Goal: Task Accomplishment & Management: Complete application form

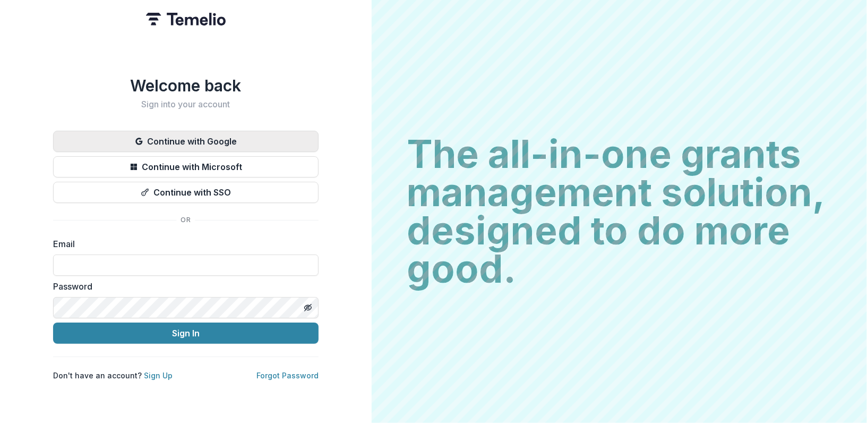
click at [186, 135] on button "Continue with Google" at bounding box center [185, 141] width 265 height 21
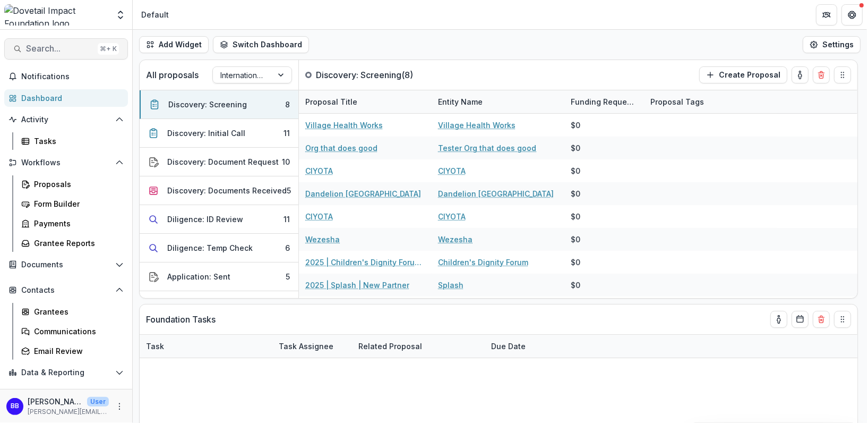
click at [48, 46] on span "Search..." at bounding box center [59, 49] width 67 height 10
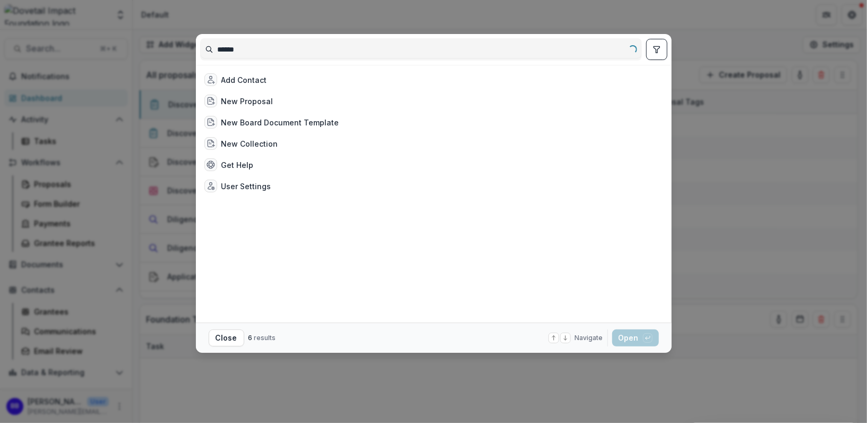
type input "*******"
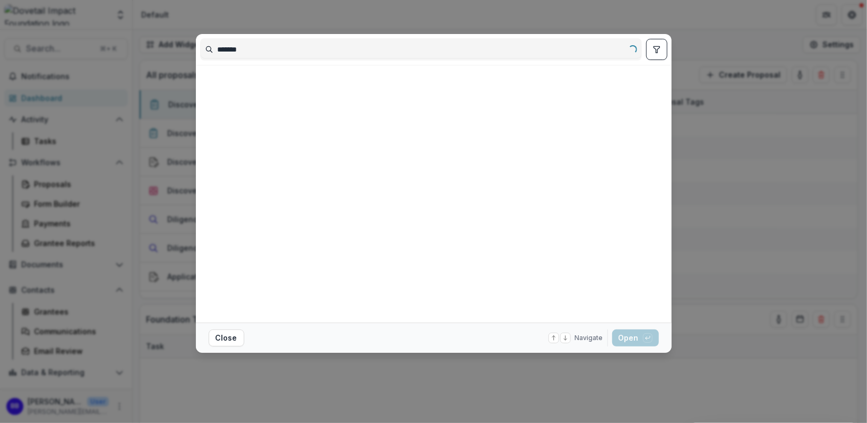
select select "******"
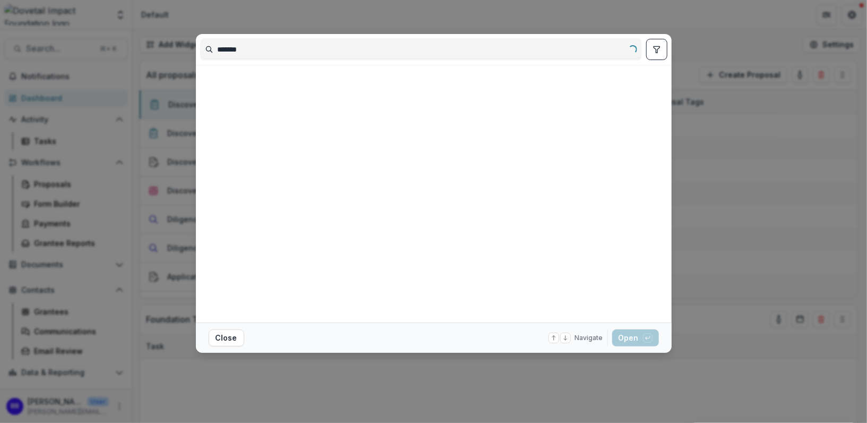
select select "******"
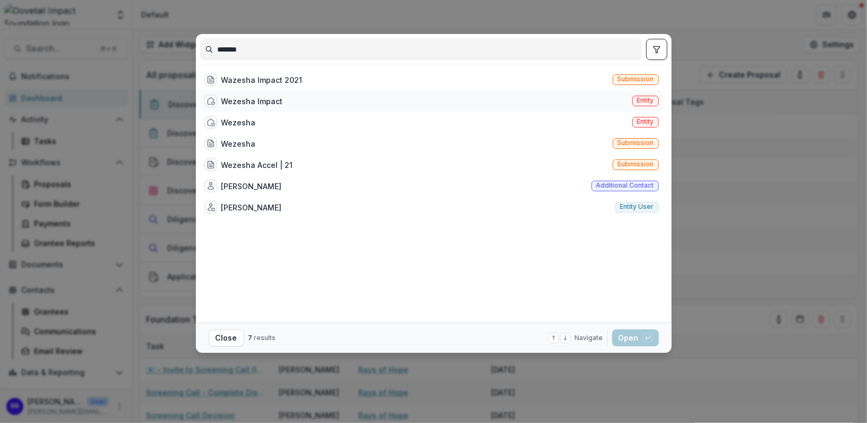
type input "*******"
drag, startPoint x: 283, startPoint y: 98, endPoint x: 307, endPoint y: 53, distance: 50.8
click at [307, 53] on div "******* Wazesha Impact 2021 Submission Wezesha Impact Entity Wezesha Entity Wez…" at bounding box center [434, 178] width 476 height 288
click at [267, 126] on div "Wezesha Entity" at bounding box center [431, 121] width 463 height 21
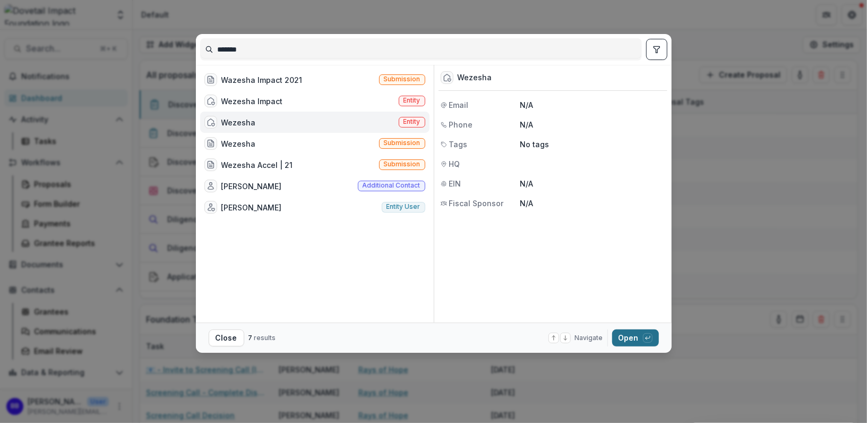
click at [634, 341] on button "Open with enter key" at bounding box center [635, 337] width 47 height 17
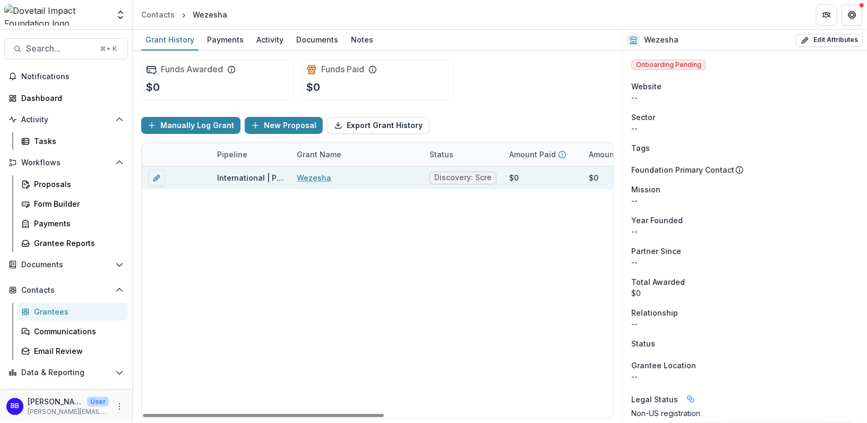
click at [304, 176] on link "Wezesha" at bounding box center [314, 177] width 35 height 11
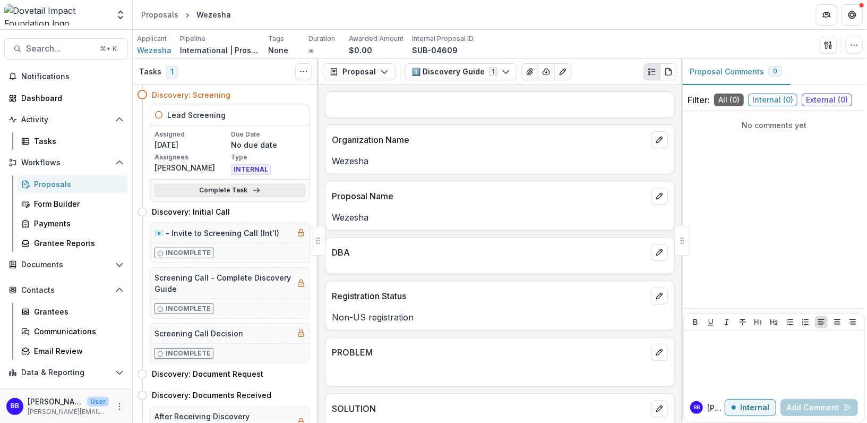
click at [217, 186] on link "Complete Task" at bounding box center [229, 190] width 151 height 13
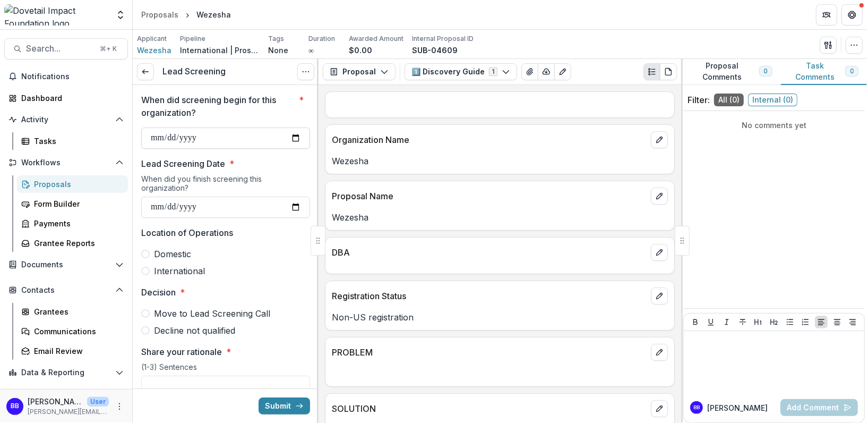
click at [292, 128] on input "When did screening begin for this organization? *" at bounding box center [225, 137] width 169 height 21
click at [290, 136] on input "When did screening begin for this organization? *" at bounding box center [225, 137] width 169 height 21
click at [298, 135] on input "When did screening begin for this organization? *" at bounding box center [225, 137] width 169 height 21
type input "**********"
click at [295, 209] on input "Lead Screening Date *" at bounding box center [225, 206] width 169 height 21
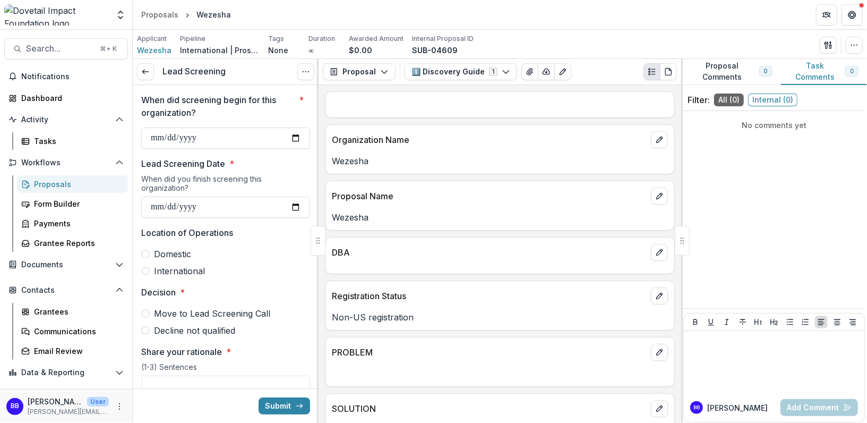
type input "**********"
click at [166, 272] on span "International" at bounding box center [179, 270] width 51 height 13
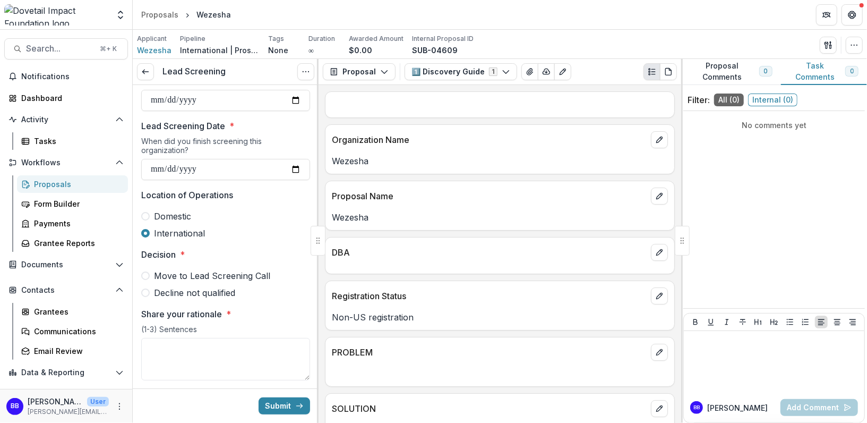
scroll to position [66, 0]
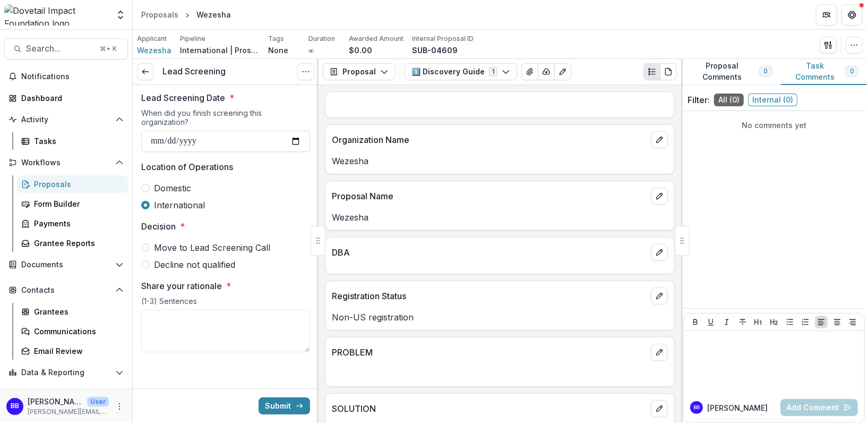
click at [229, 243] on span "Move to Lead Screening Call" at bounding box center [212, 247] width 116 height 13
click at [203, 341] on textarea "Share your rationale *" at bounding box center [225, 331] width 169 height 42
type textarea "**********"
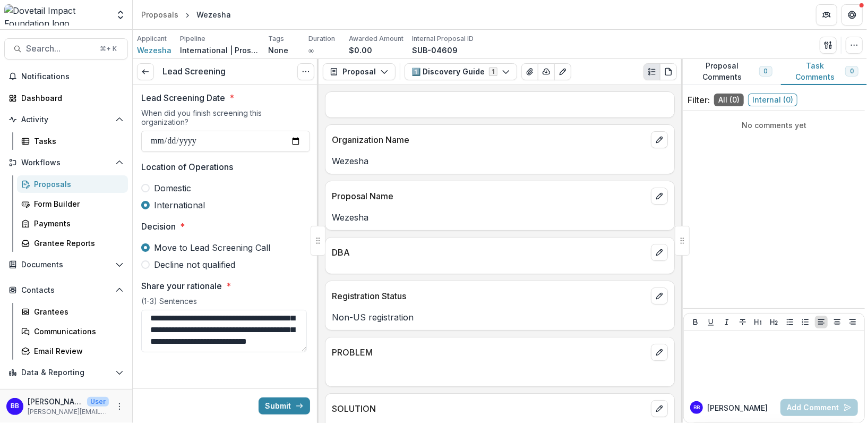
scroll to position [32, 0]
type textarea "**********"
click at [279, 406] on button "Submit" at bounding box center [284, 405] width 51 height 17
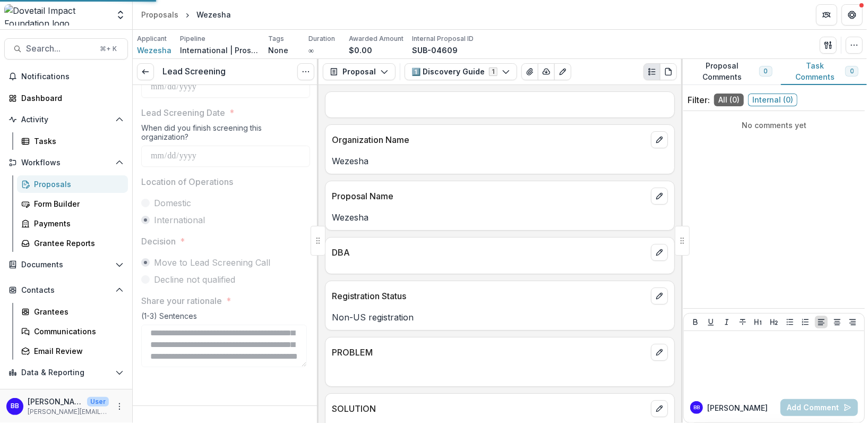
scroll to position [49, 0]
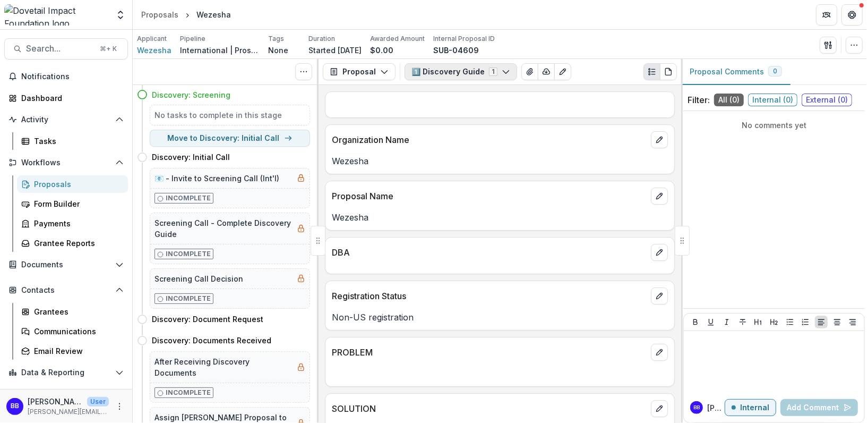
click at [434, 72] on button "1️⃣ Discovery Guide 1" at bounding box center [461, 71] width 113 height 17
click at [456, 110] on span "1️⃣ Discovery Guide Internal" at bounding box center [481, 112] width 116 height 12
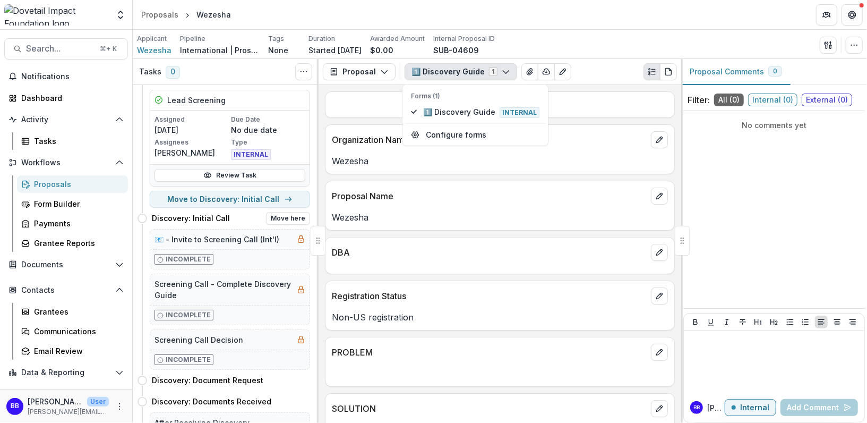
scroll to position [18, 0]
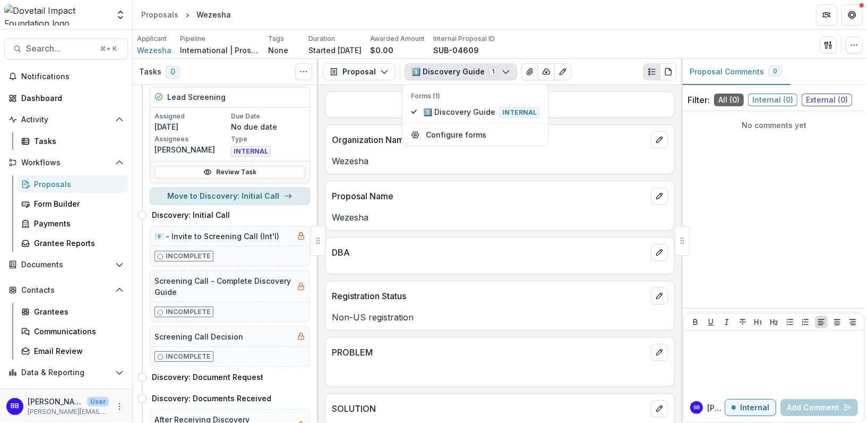
click at [246, 196] on button "Move to Discovery: Initial Call" at bounding box center [230, 195] width 160 height 17
select select "**********"
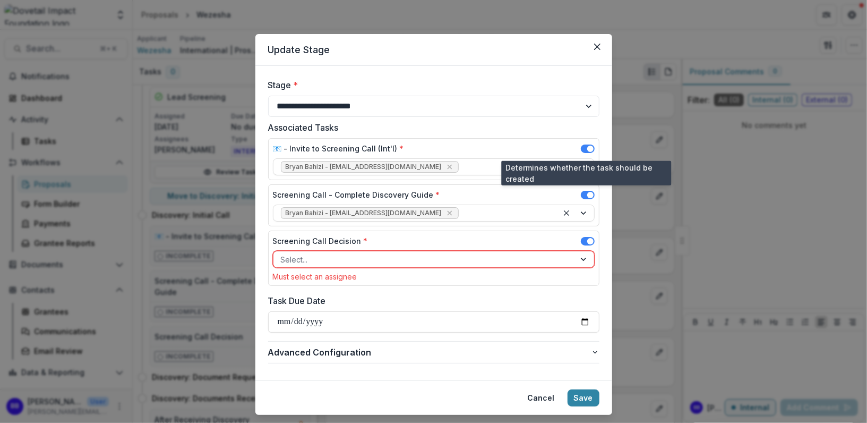
click at [587, 147] on span at bounding box center [590, 148] width 6 height 6
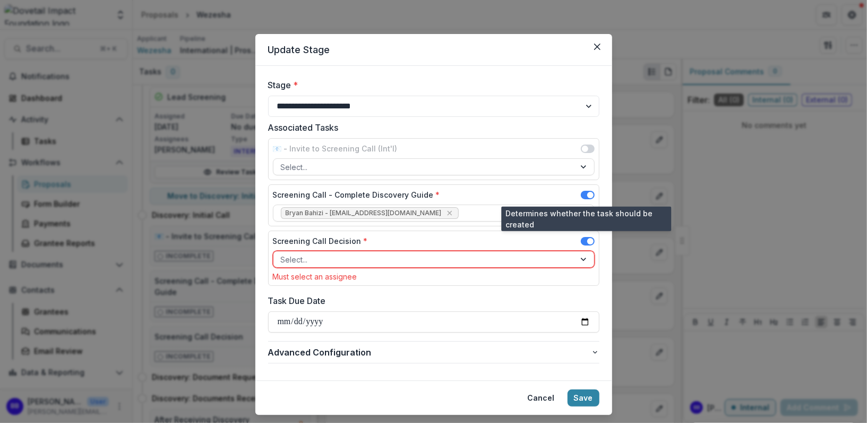
click at [586, 192] on span at bounding box center [588, 195] width 14 height 8
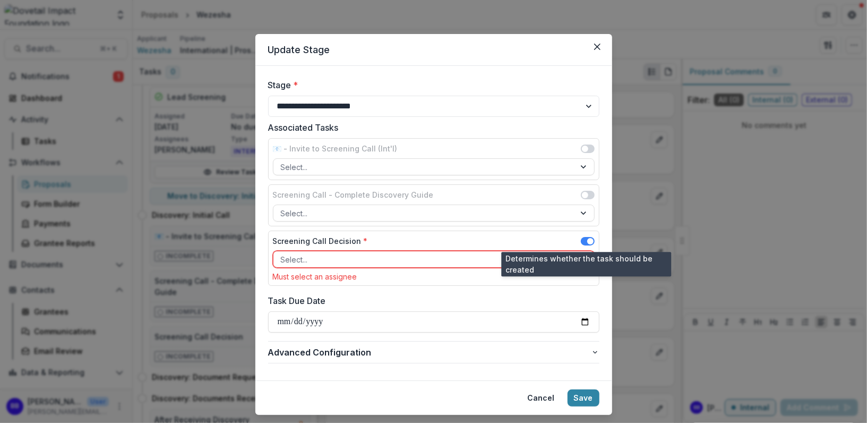
click at [587, 239] on span at bounding box center [590, 241] width 6 height 6
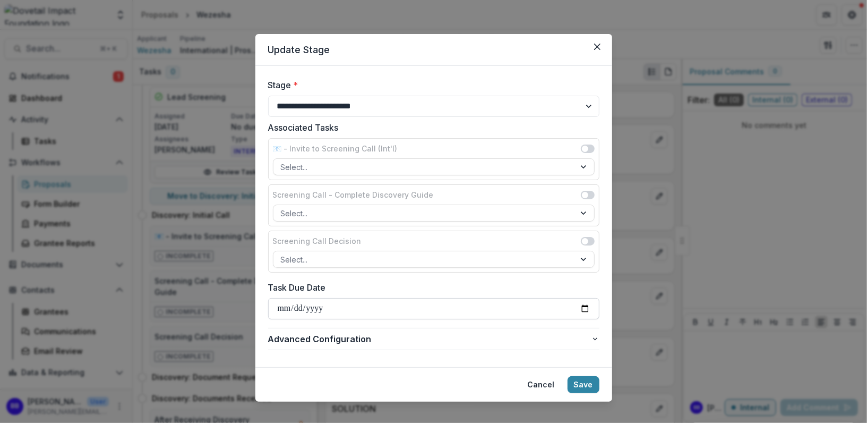
click at [487, 304] on input "**********" at bounding box center [433, 308] width 331 height 21
click at [583, 305] on input "**********" at bounding box center [433, 308] width 331 height 21
type input "**********"
click at [587, 381] on button "Save" at bounding box center [584, 384] width 32 height 17
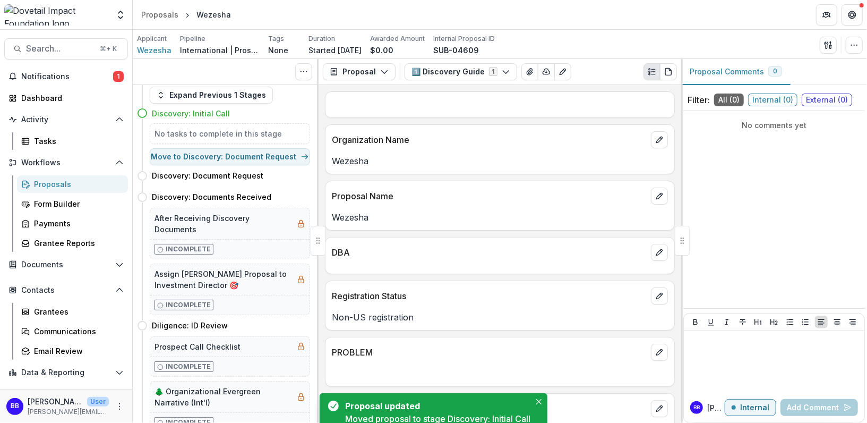
scroll to position [0, 0]
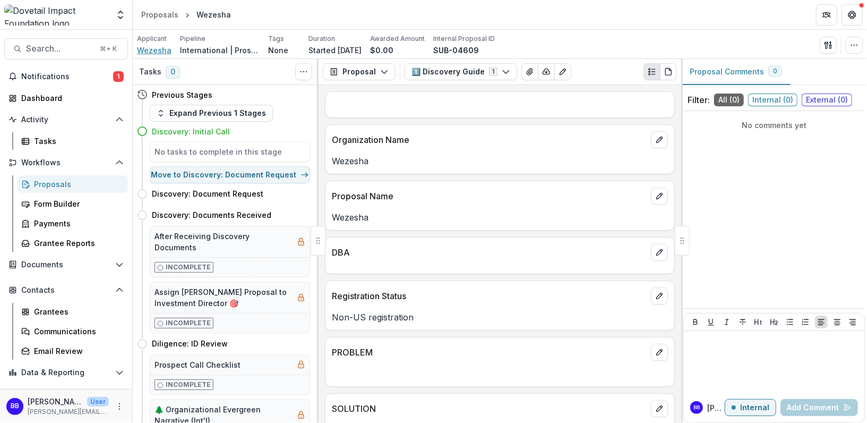
click at [151, 53] on span "Wezesha" at bounding box center [154, 50] width 35 height 11
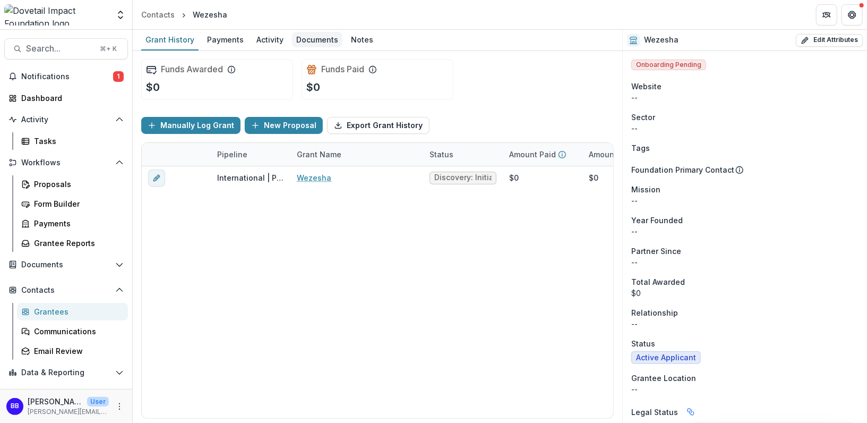
click at [313, 38] on div "Documents" at bounding box center [317, 39] width 50 height 15
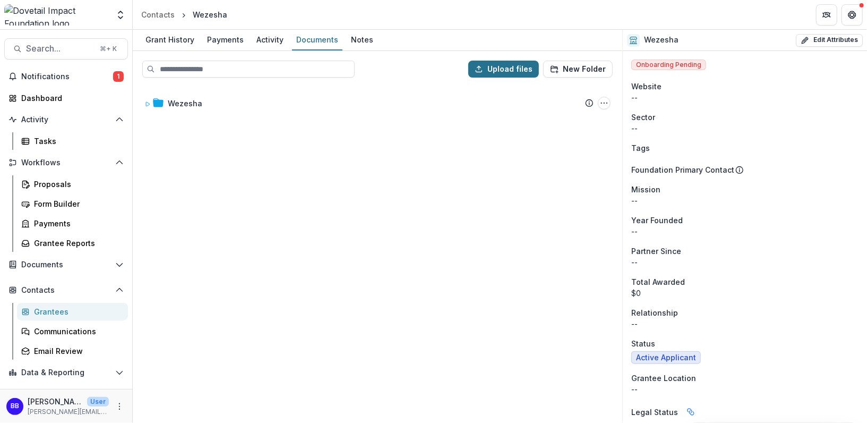
click at [495, 68] on button "Upload files" at bounding box center [503, 69] width 71 height 17
type input "**********"
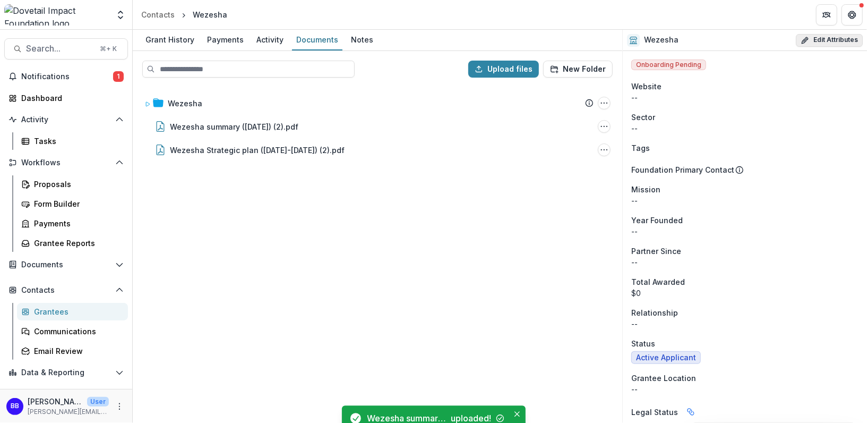
click at [835, 38] on button "Edit Attributes" at bounding box center [829, 40] width 67 height 13
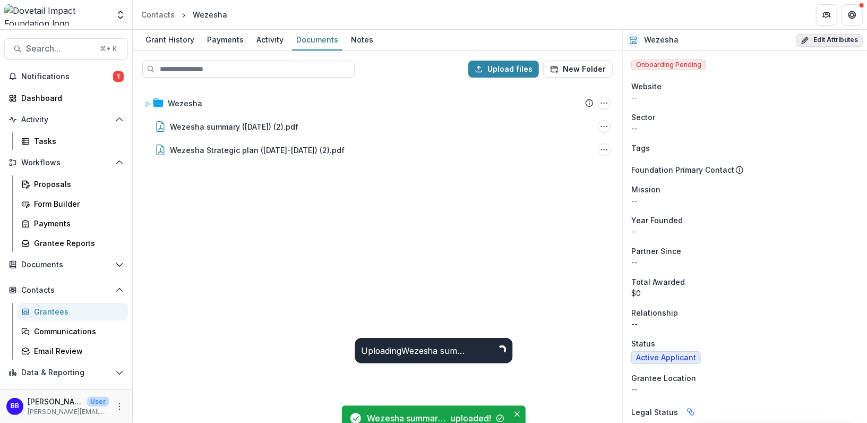
select select
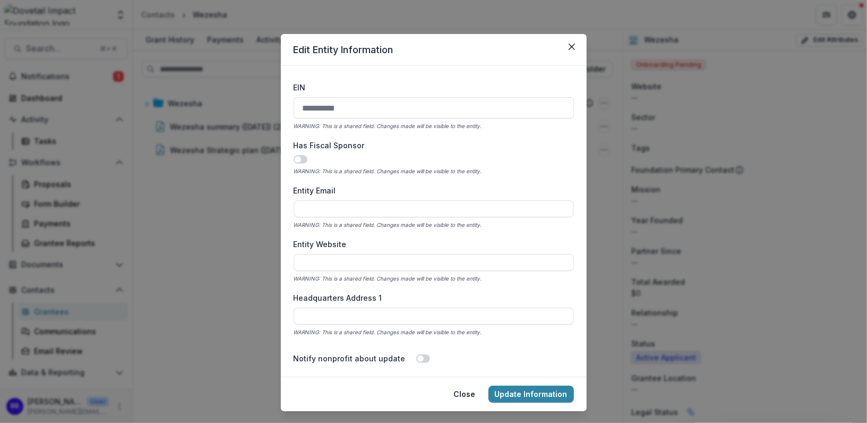
scroll to position [398, 0]
click at [336, 266] on input "Entity Website" at bounding box center [434, 263] width 280 height 17
paste input "**********"
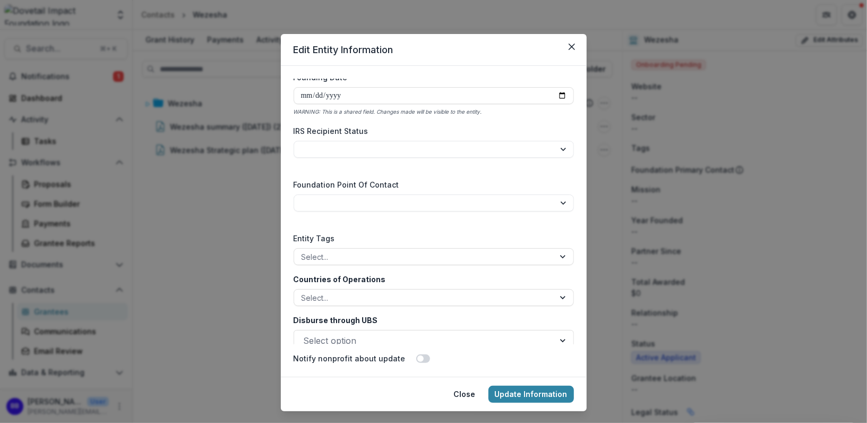
scroll to position [1654, 0]
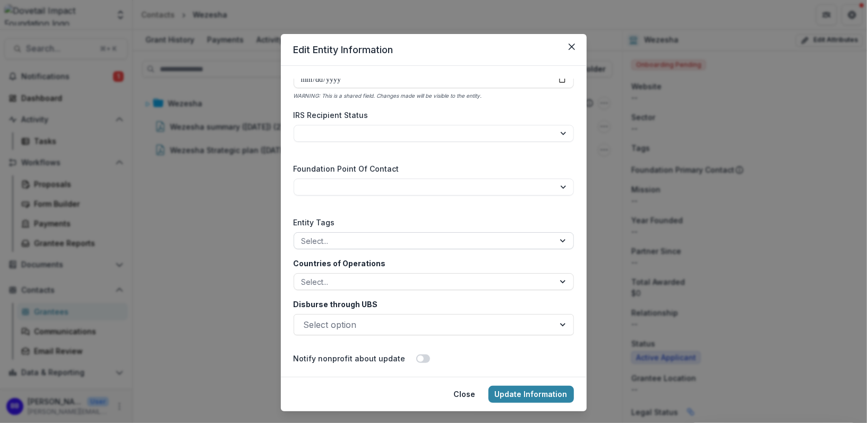
type input "**********"
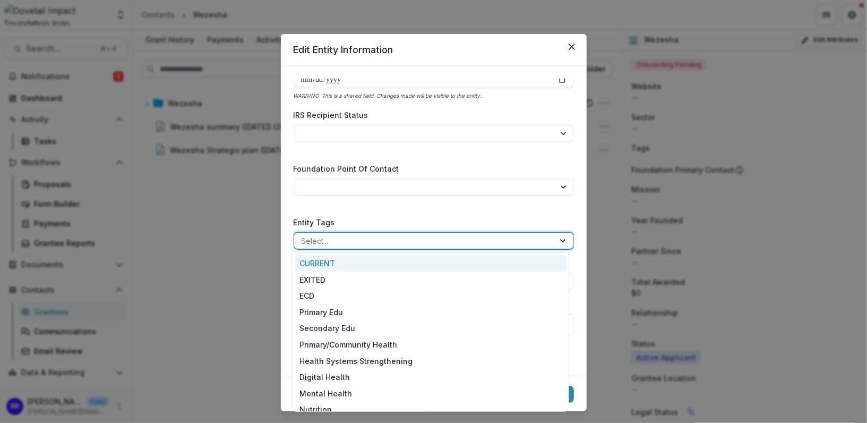
click at [321, 242] on div at bounding box center [424, 240] width 245 height 13
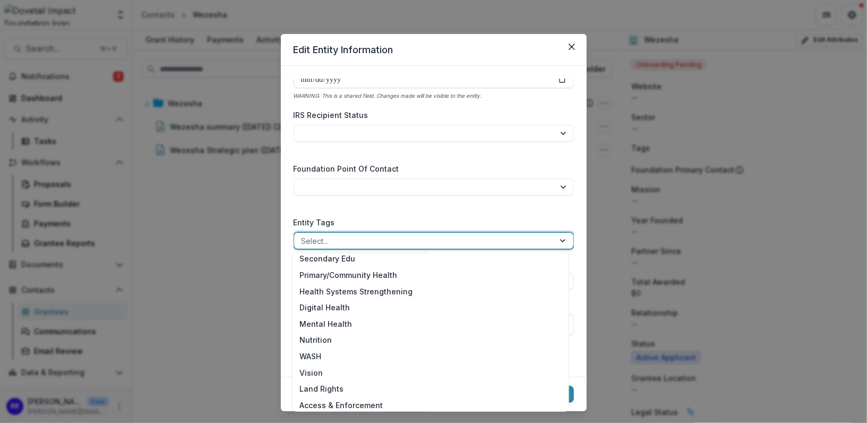
scroll to position [65, 0]
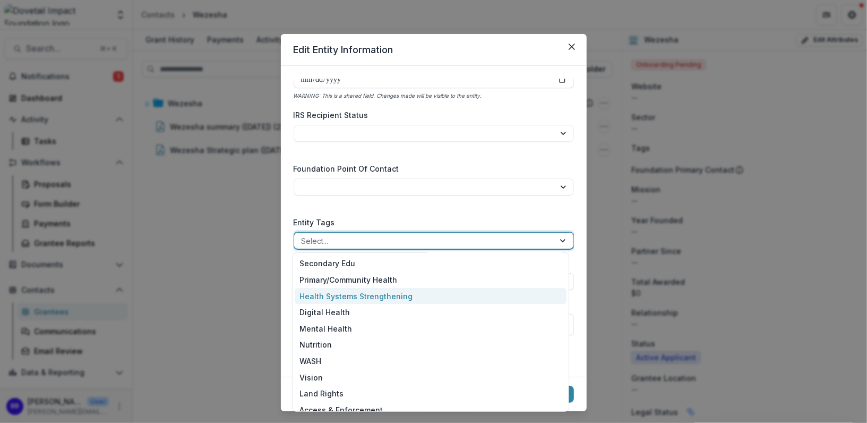
click at [332, 295] on div "Health Systems Strengthening" at bounding box center [431, 296] width 272 height 16
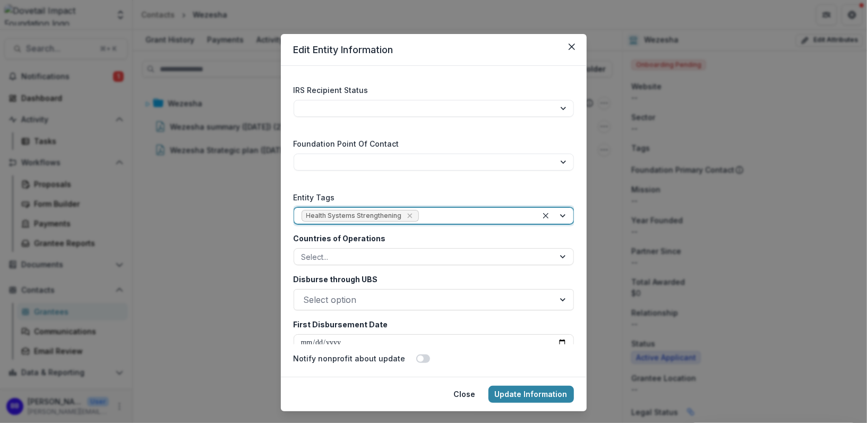
scroll to position [1692, 0]
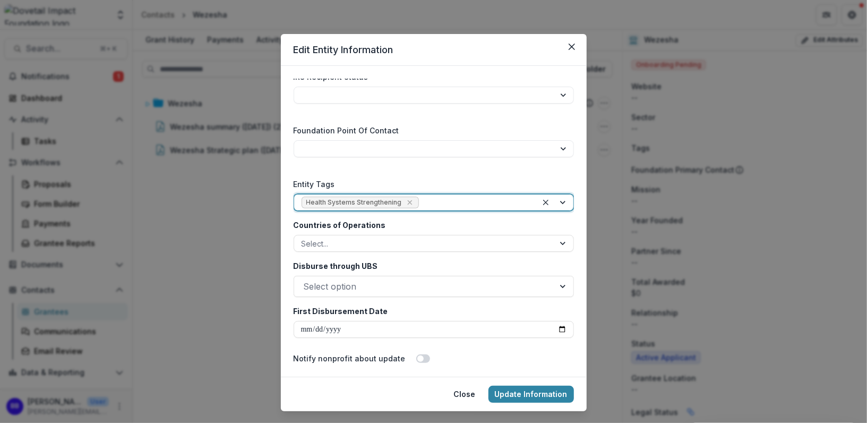
click at [369, 232] on div "Countries of Operations Select..." at bounding box center [434, 235] width 280 height 32
click at [367, 247] on div at bounding box center [424, 243] width 245 height 13
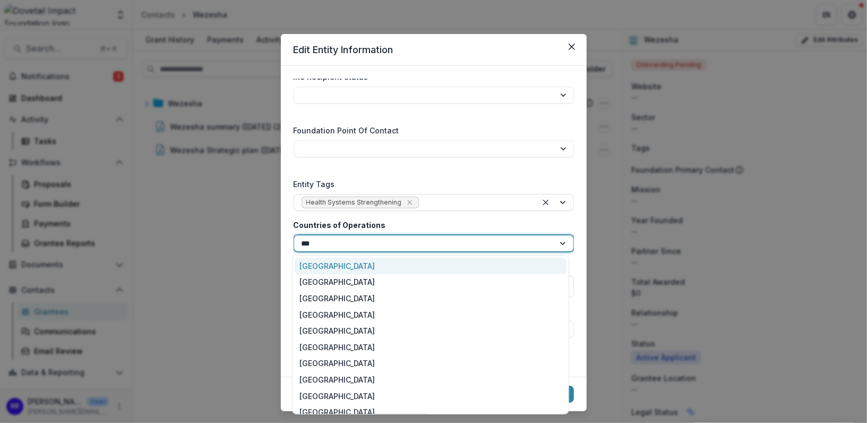
type input "****"
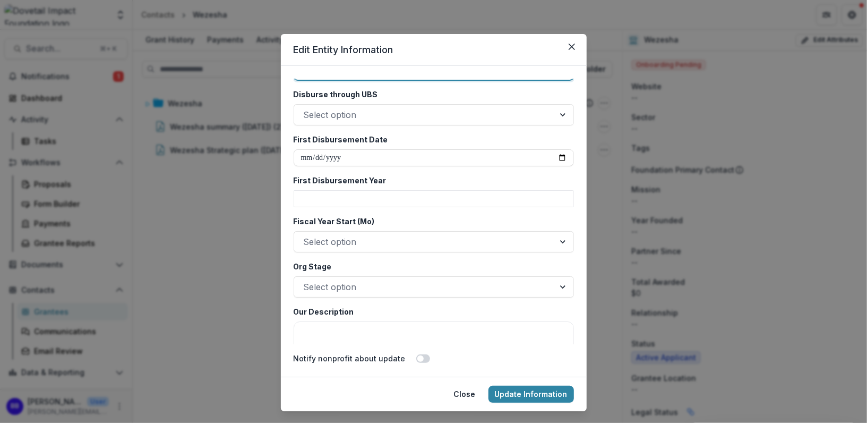
scroll to position [1867, 0]
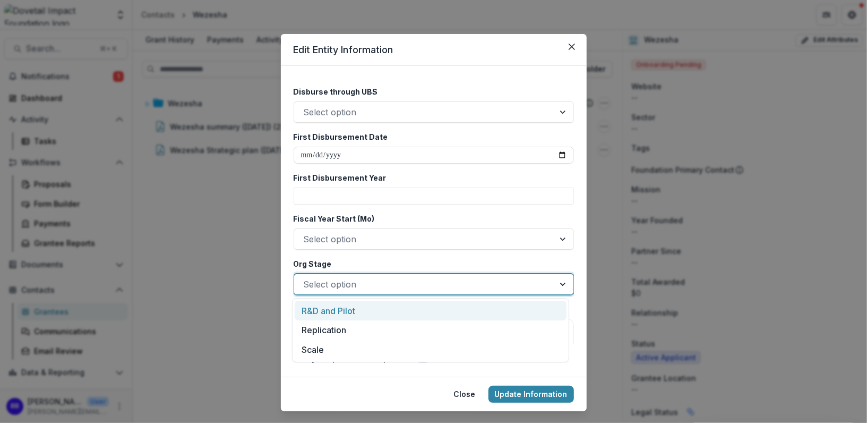
click at [368, 277] on div at bounding box center [424, 284] width 241 height 15
click at [357, 314] on div "R&D and Pilot" at bounding box center [431, 310] width 272 height 20
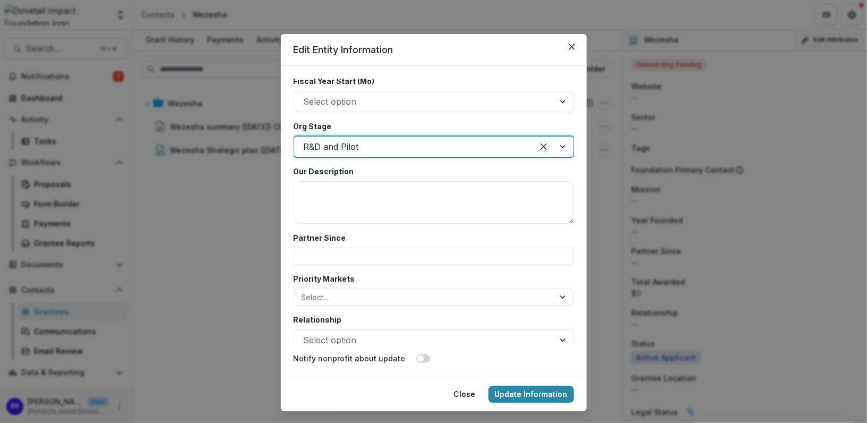
scroll to position [2013, 0]
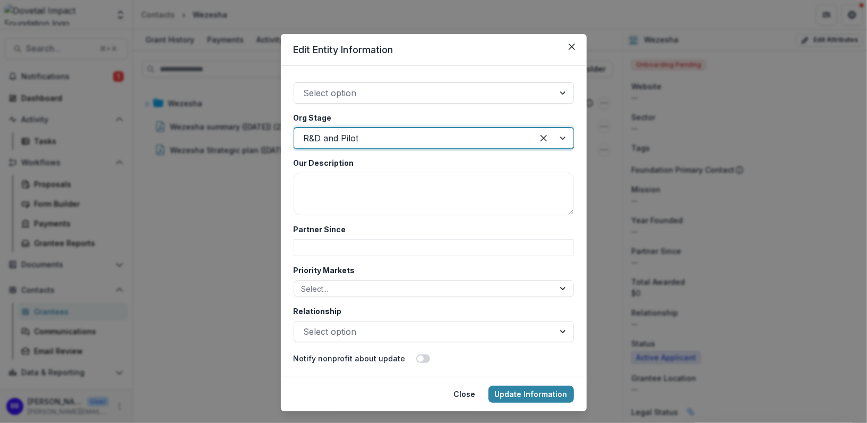
click at [330, 141] on div at bounding box center [414, 138] width 220 height 15
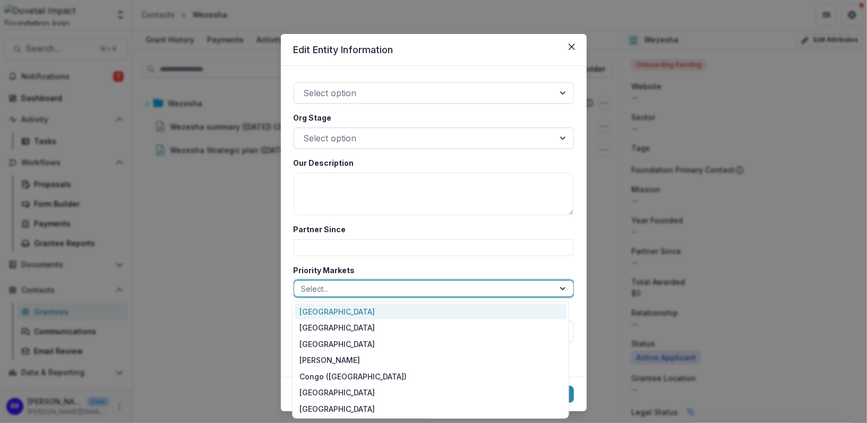
click at [368, 288] on div at bounding box center [424, 288] width 245 height 13
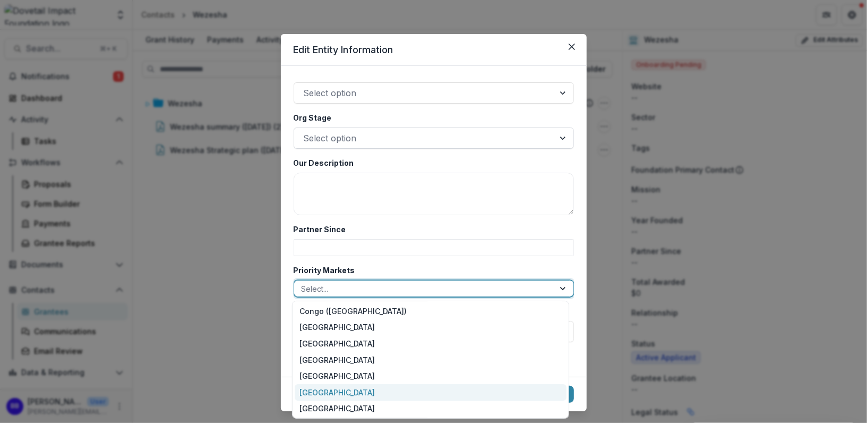
click at [360, 391] on div "[GEOGRAPHIC_DATA]" at bounding box center [431, 392] width 272 height 16
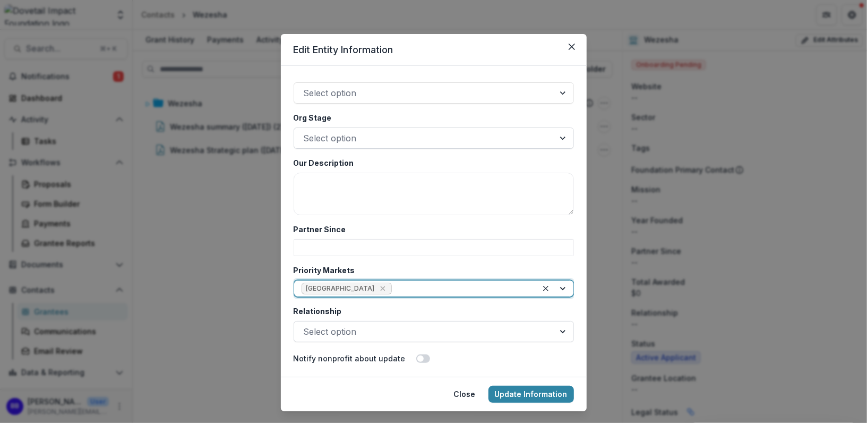
click at [353, 333] on div at bounding box center [424, 331] width 241 height 15
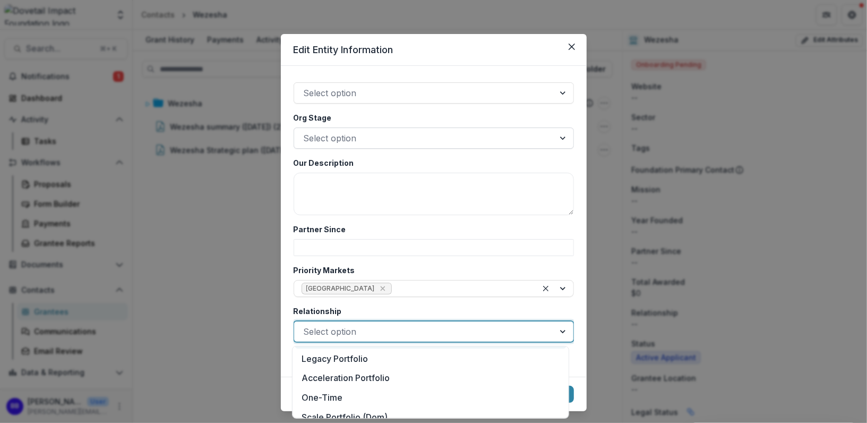
scroll to position [38, 0]
drag, startPoint x: 377, startPoint y: 381, endPoint x: 376, endPoint y: 440, distance: 58.4
click at [376, 422] on html "Skip to content Team Settings Contacts Wezesha Search... ⌘ + K Notifications 1 …" at bounding box center [433, 211] width 867 height 423
click at [397, 380] on div "Acceleration Portfolio" at bounding box center [431, 378] width 272 height 20
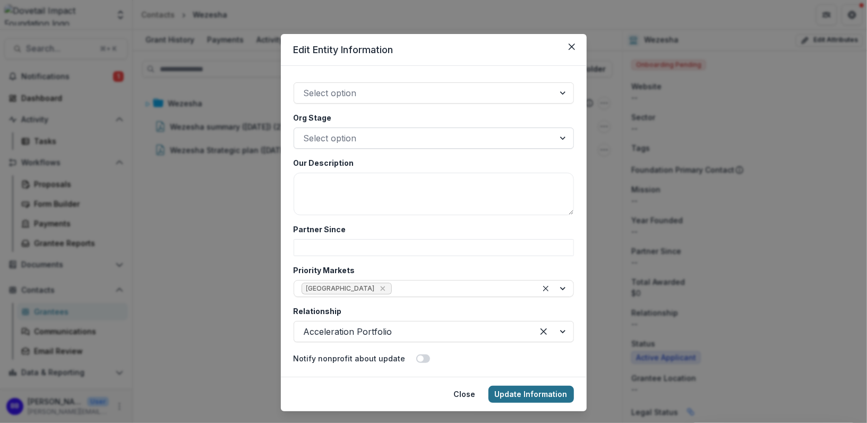
click at [536, 392] on button "Update Information" at bounding box center [530, 393] width 85 height 17
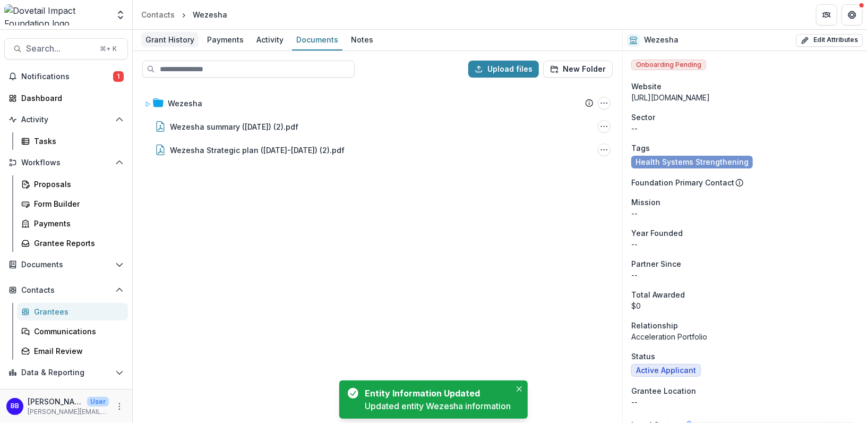
click at [168, 33] on div "Grant History" at bounding box center [169, 39] width 57 height 15
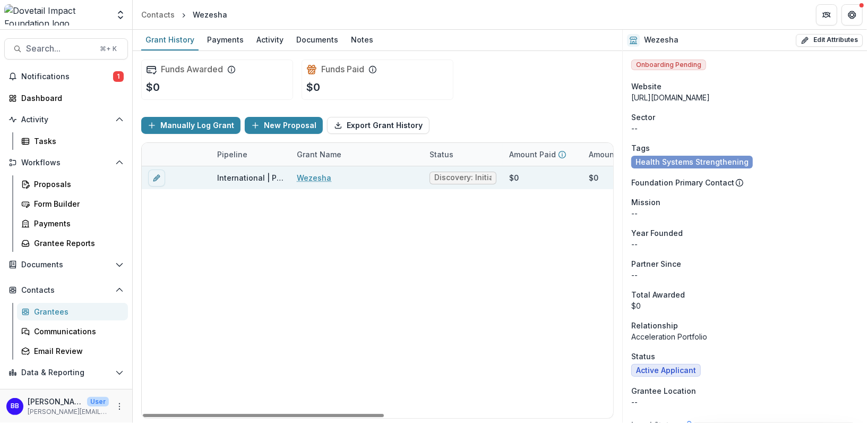
click at [314, 177] on link "Wezesha" at bounding box center [314, 177] width 35 height 11
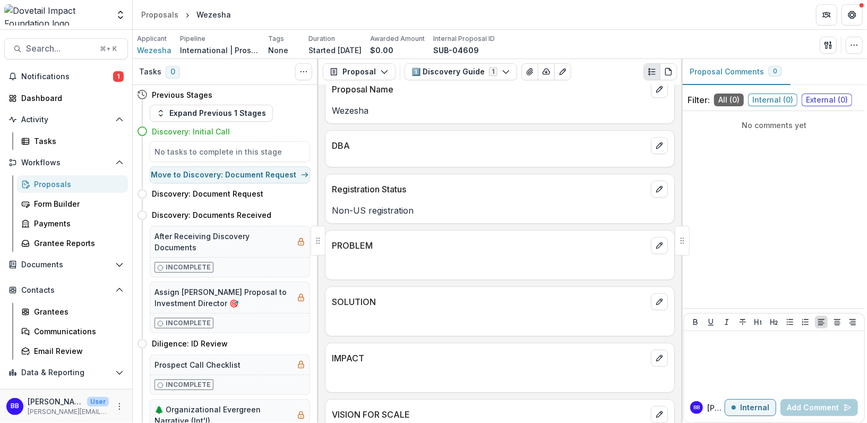
scroll to position [124, 0]
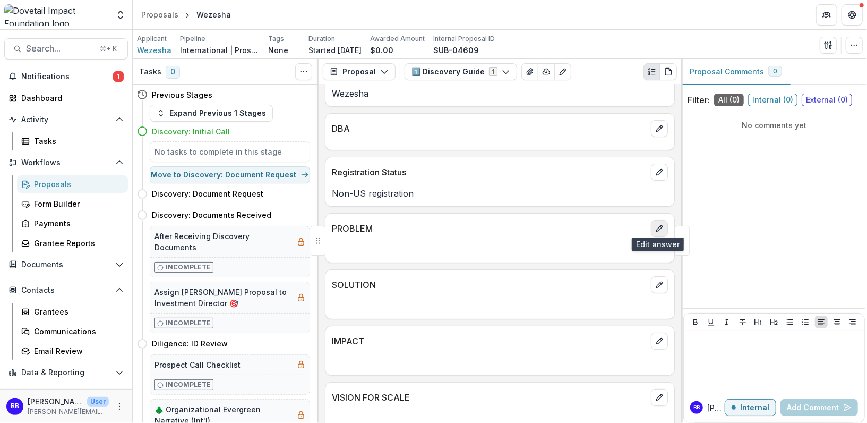
click at [655, 224] on icon "edit" at bounding box center [659, 228] width 8 height 8
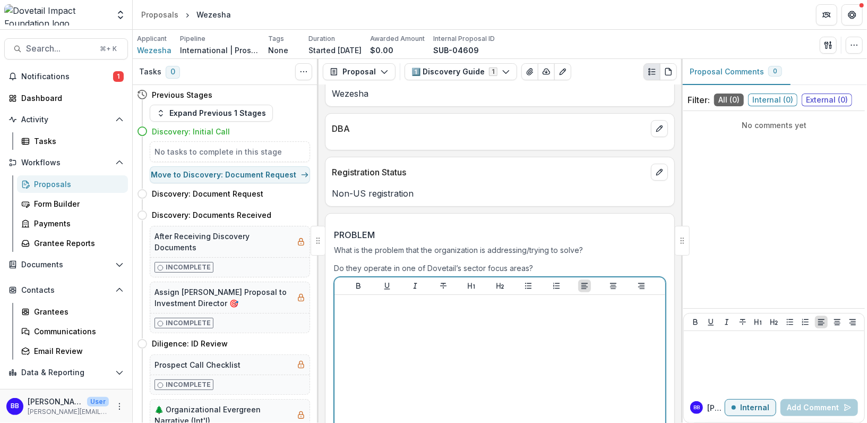
click at [445, 320] on div at bounding box center [500, 378] width 322 height 159
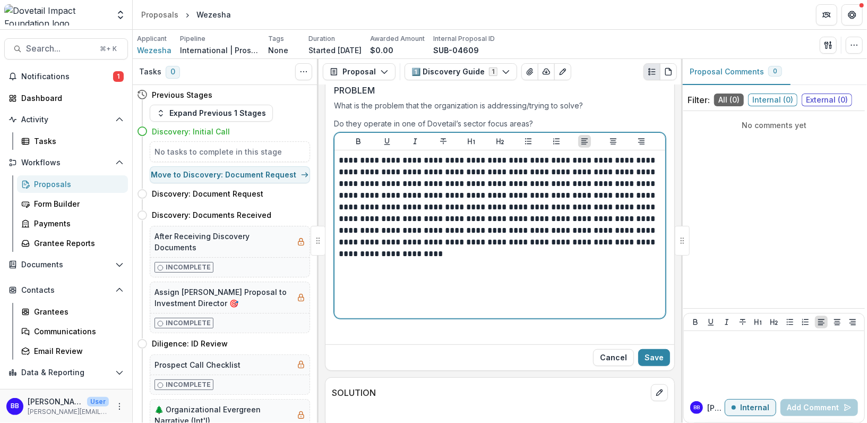
scroll to position [295, 0]
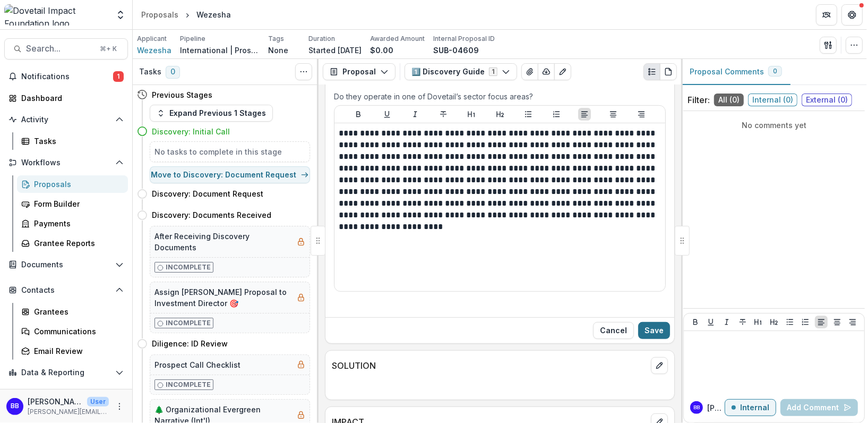
click at [654, 324] on button "Save" at bounding box center [654, 330] width 32 height 17
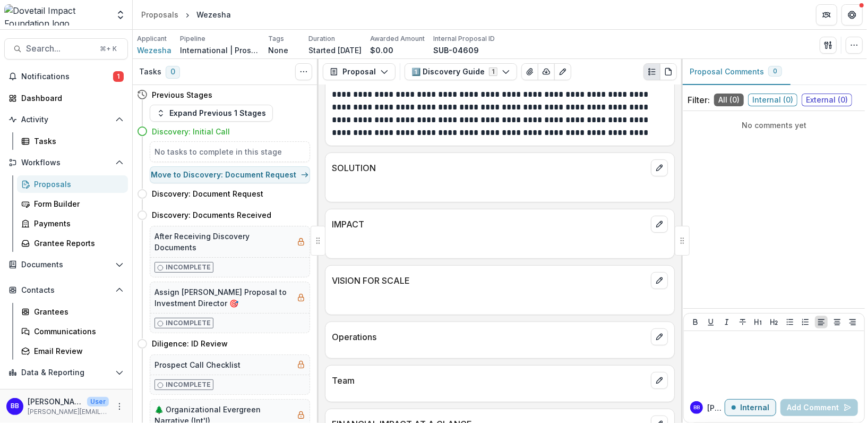
scroll to position [329, 0]
click at [656, 167] on icon "edit" at bounding box center [659, 168] width 6 height 6
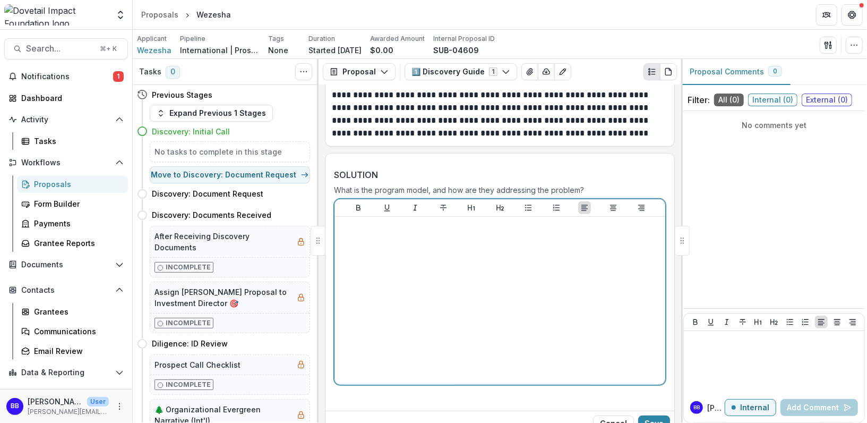
click at [420, 265] on div at bounding box center [500, 300] width 322 height 159
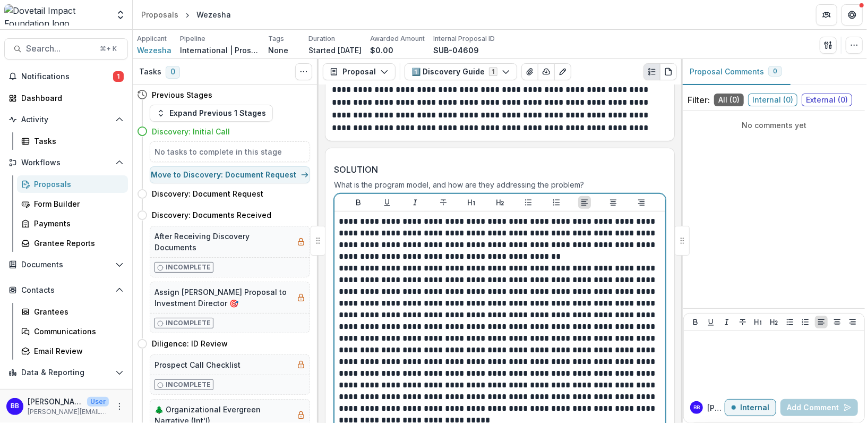
scroll to position [372, 0]
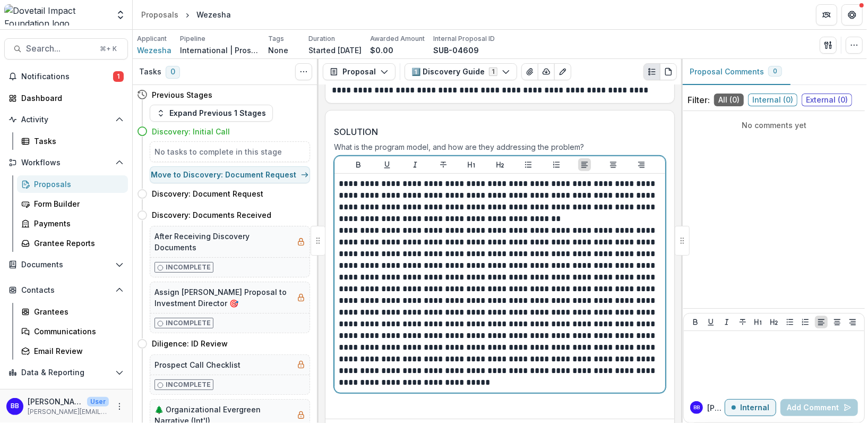
click at [567, 219] on p "**********" at bounding box center [499, 201] width 321 height 47
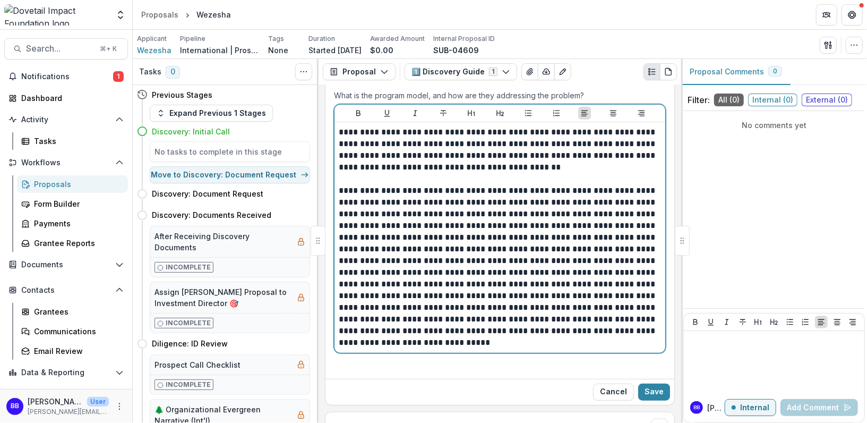
scroll to position [432, 0]
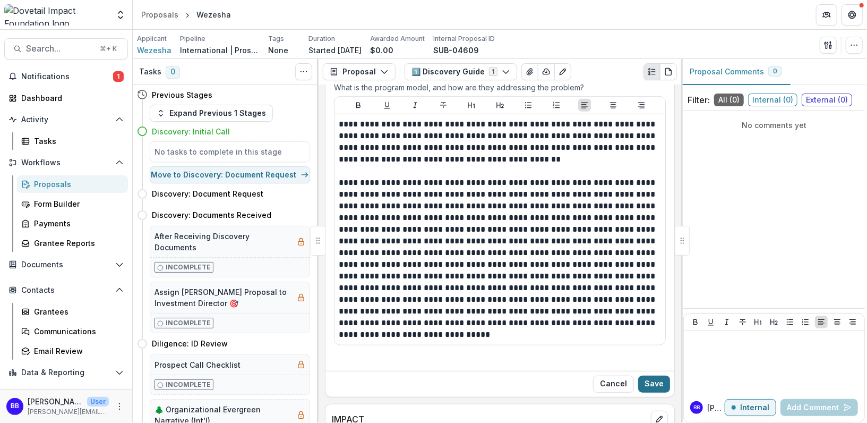
click at [659, 378] on button "Save" at bounding box center [654, 383] width 32 height 17
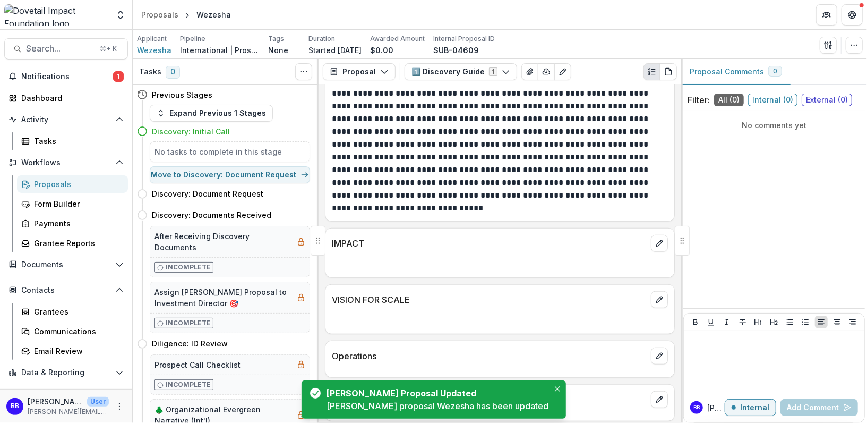
scroll to position [545, 0]
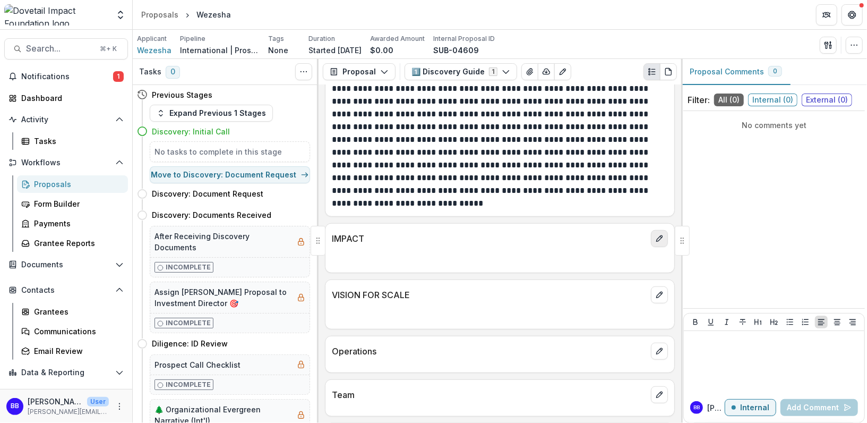
click at [660, 234] on icon "edit" at bounding box center [659, 238] width 8 height 8
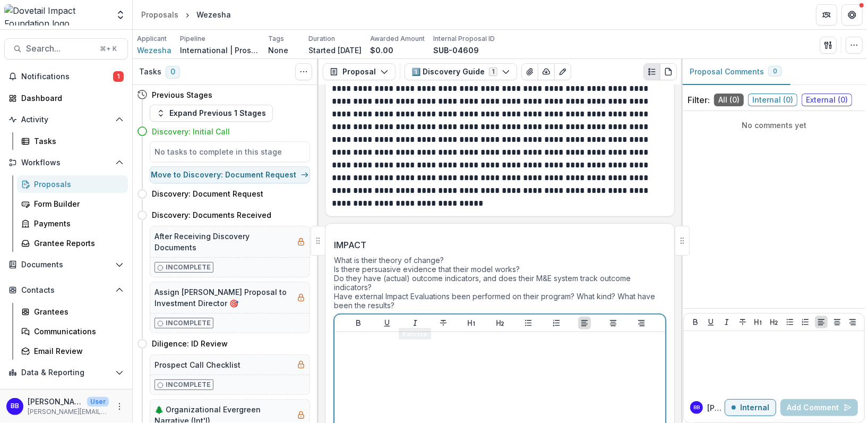
click at [388, 358] on div at bounding box center [500, 415] width 322 height 159
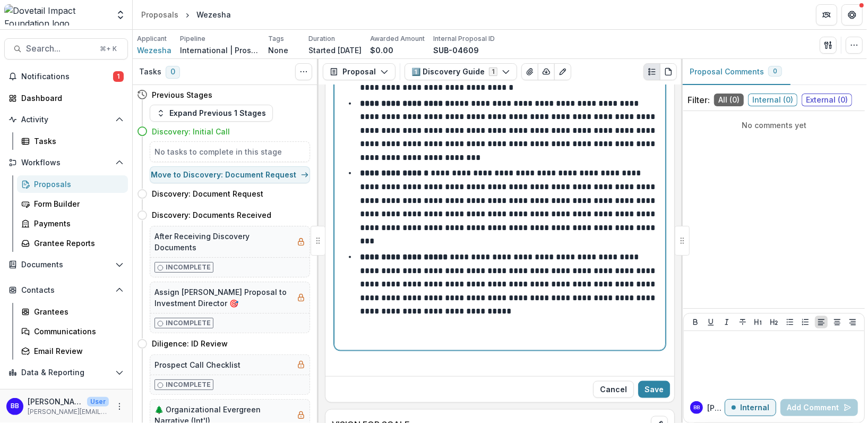
scroll to position [857, 0]
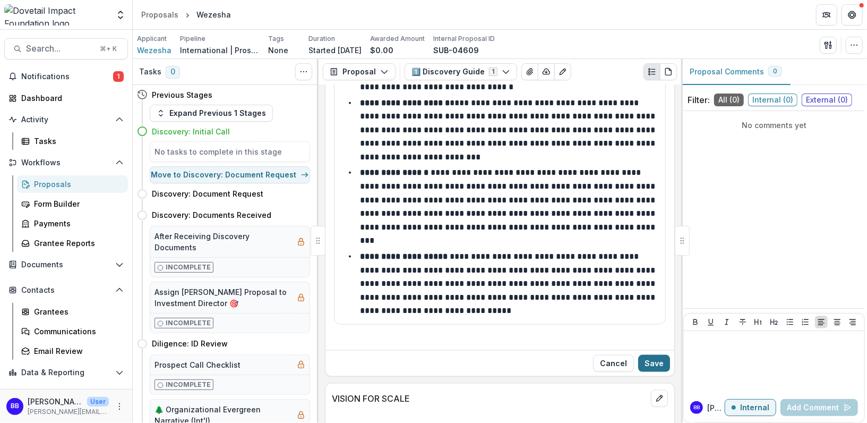
click at [655, 355] on button "Save" at bounding box center [654, 363] width 32 height 17
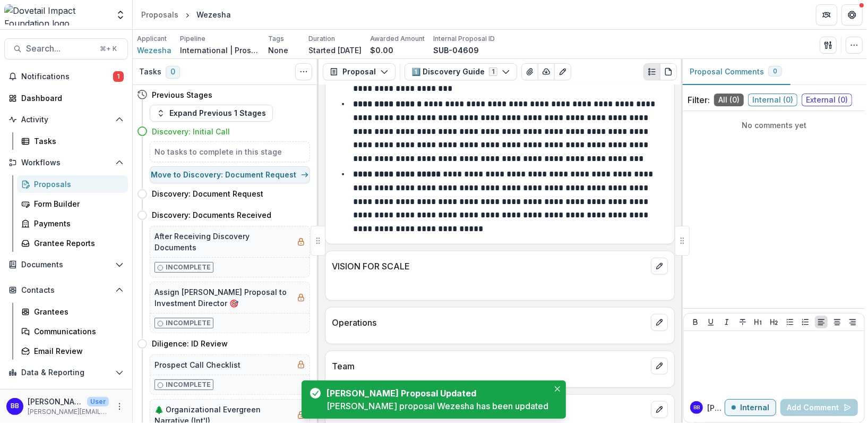
scroll to position [834, 0]
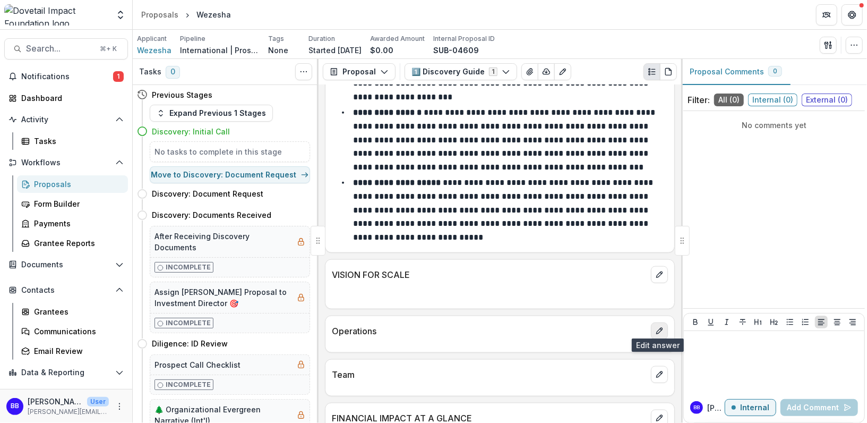
click at [659, 329] on icon "edit" at bounding box center [659, 330] width 8 height 8
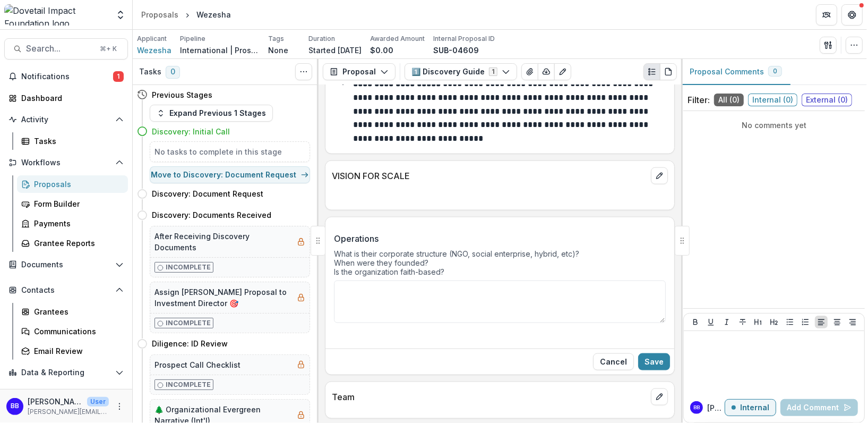
scroll to position [935, 0]
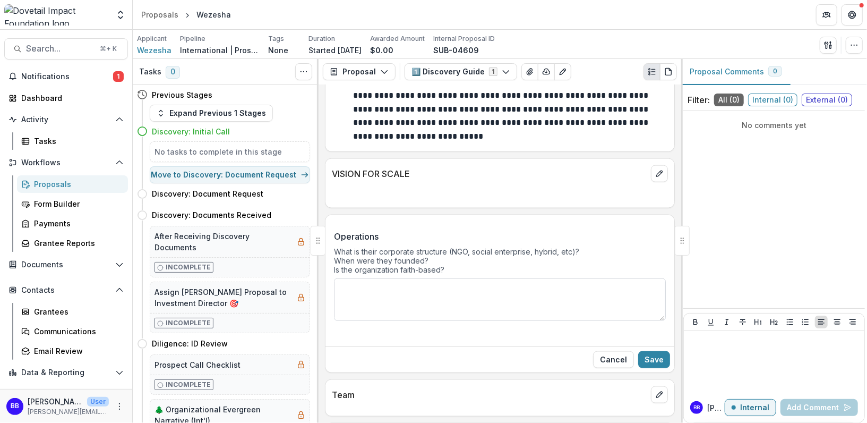
click at [470, 298] on textarea "Operations" at bounding box center [500, 299] width 332 height 42
type textarea "***"
click at [648, 358] on button "Save" at bounding box center [654, 359] width 32 height 17
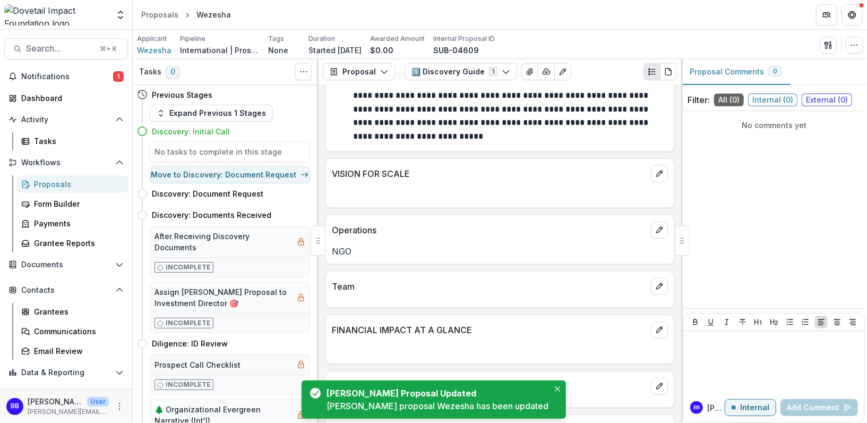
scroll to position [981, 0]
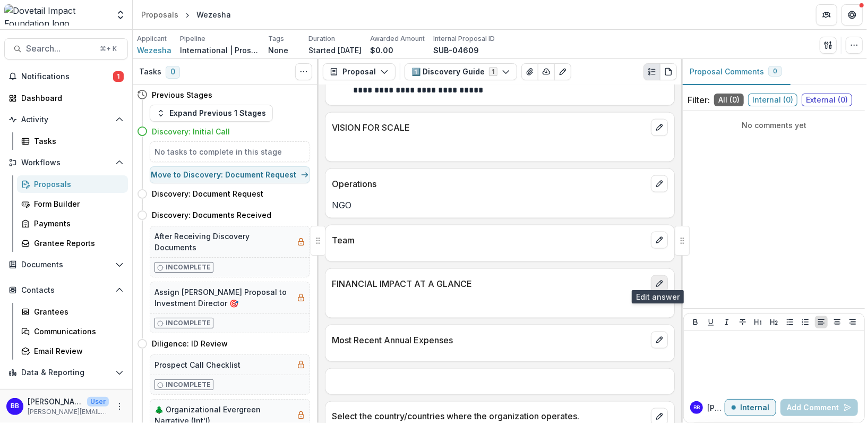
click at [658, 280] on icon "edit" at bounding box center [659, 283] width 8 height 8
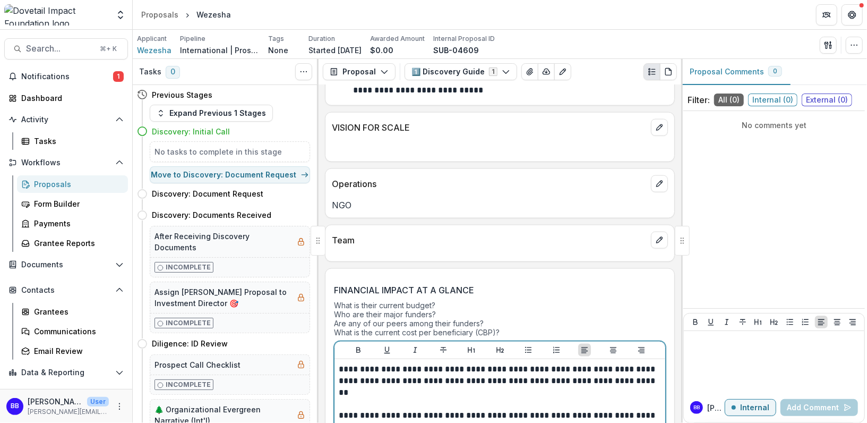
scroll to position [986, 0]
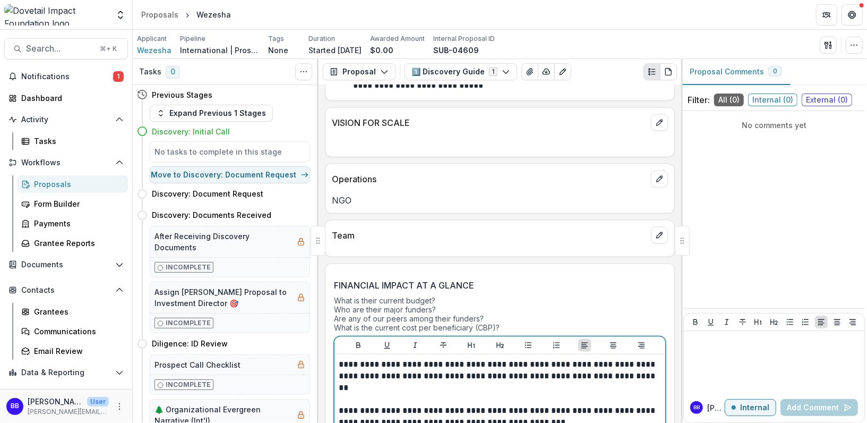
click at [401, 382] on p at bounding box center [500, 393] width 322 height 23
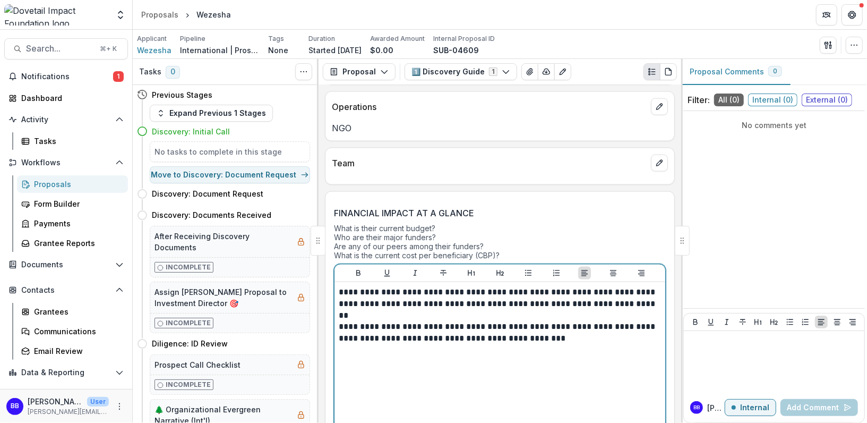
scroll to position [1077, 0]
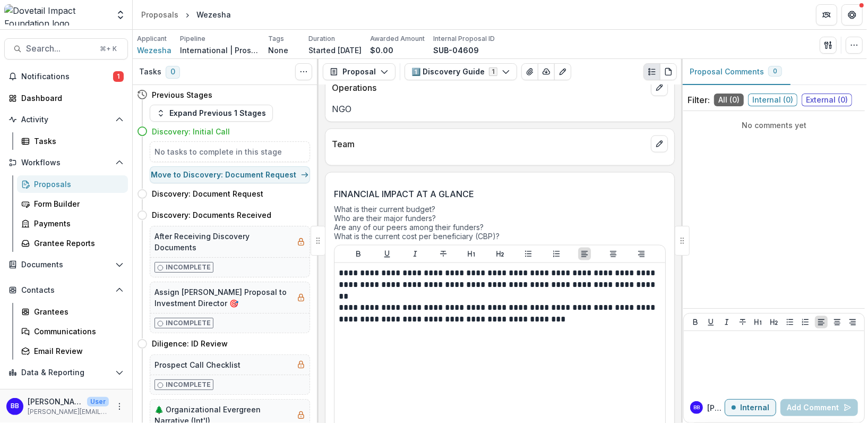
click at [336, 375] on div "**********" at bounding box center [499, 347] width 331 height 168
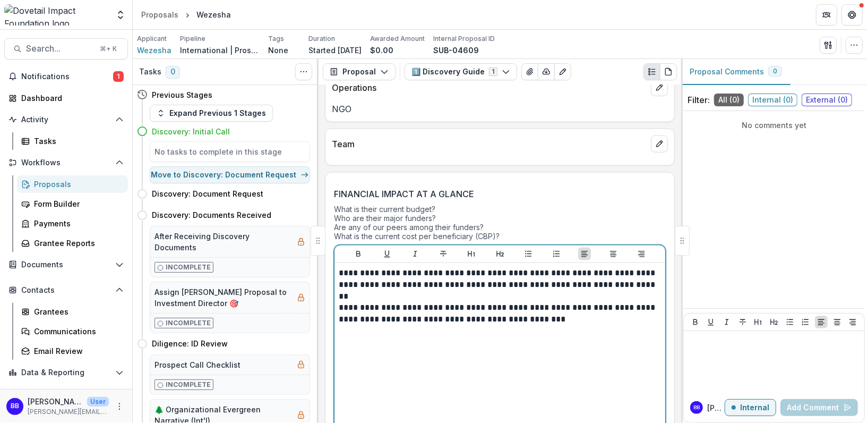
click at [353, 367] on div "**********" at bounding box center [500, 346] width 322 height 159
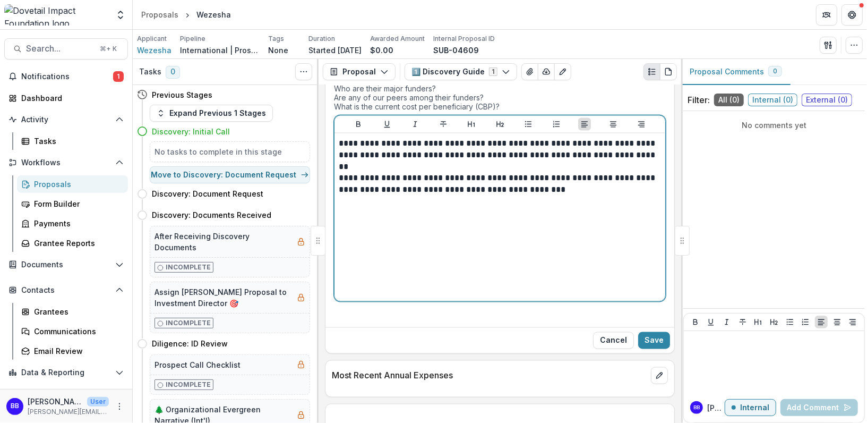
scroll to position [1281, 0]
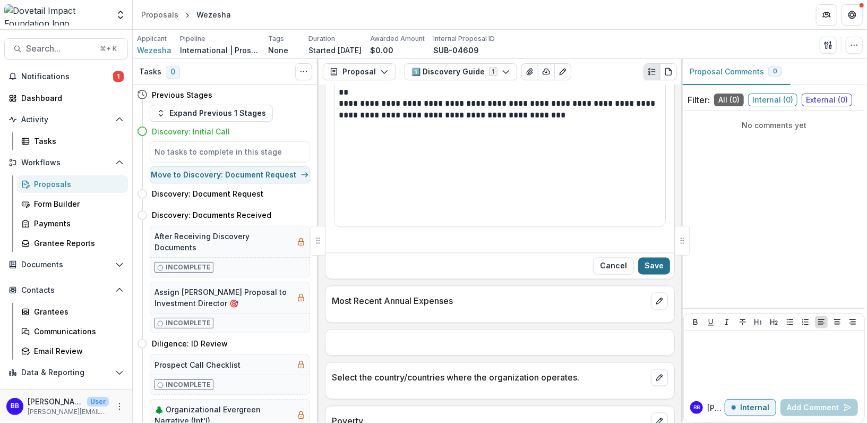
click at [656, 258] on button "Save" at bounding box center [654, 265] width 32 height 17
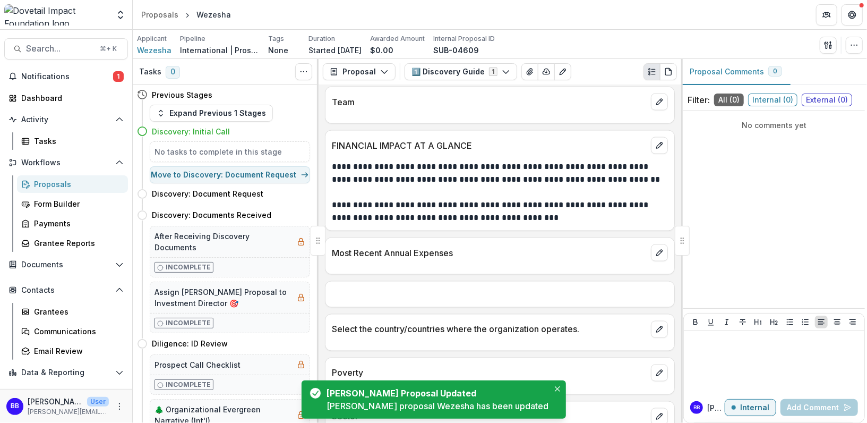
scroll to position [1103, 0]
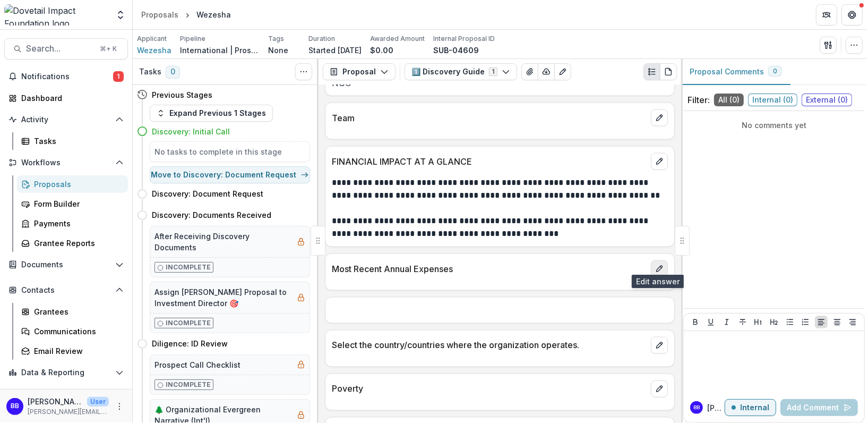
click at [656, 264] on icon "edit" at bounding box center [659, 268] width 8 height 8
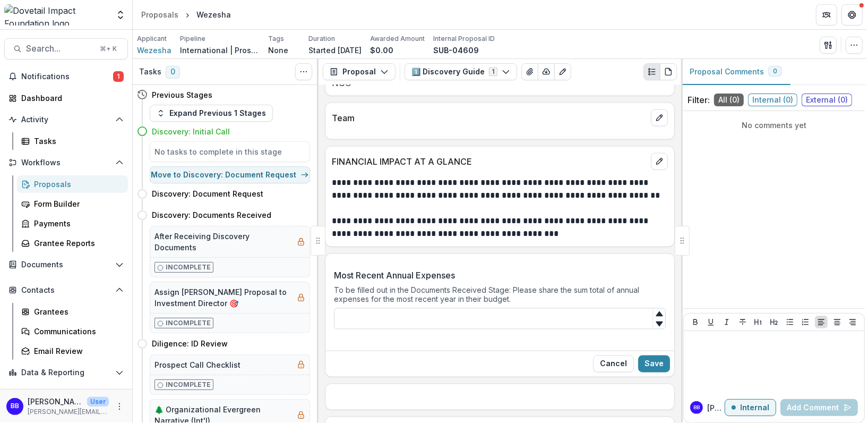
click at [414, 314] on input "Most Recent Annual Expenses" at bounding box center [500, 318] width 332 height 21
click at [363, 314] on input "*******" at bounding box center [500, 318] width 332 height 21
click at [350, 315] on input "*******" at bounding box center [500, 318] width 332 height 21
type input "*******"
click at [654, 355] on button "Save" at bounding box center [654, 363] width 32 height 17
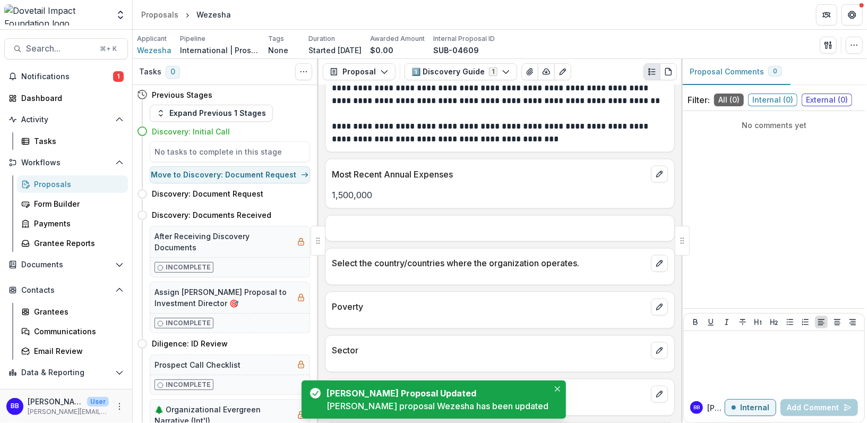
scroll to position [1238, 0]
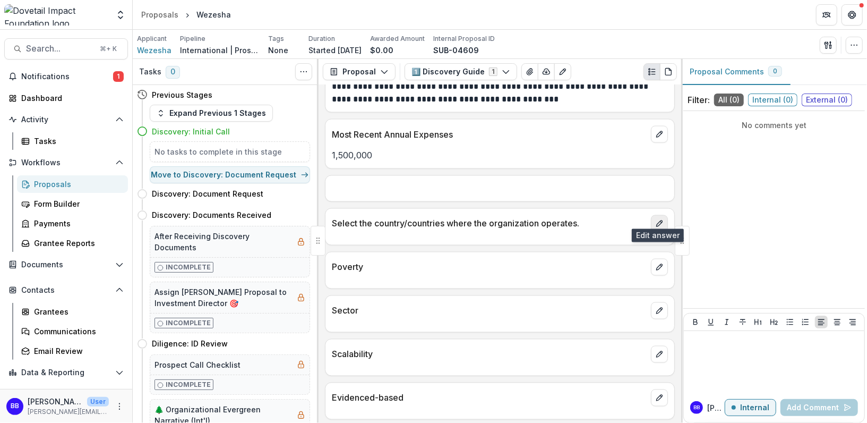
click at [659, 221] on icon "edit" at bounding box center [659, 224] width 6 height 6
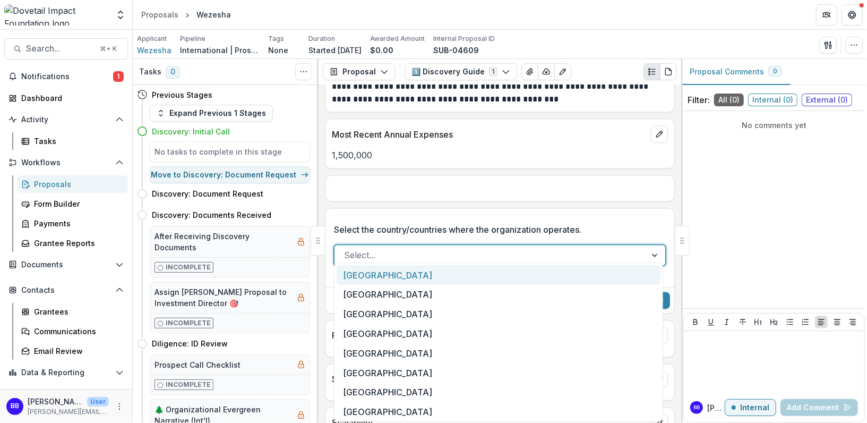
click at [413, 248] on div at bounding box center [490, 255] width 293 height 15
type input "****"
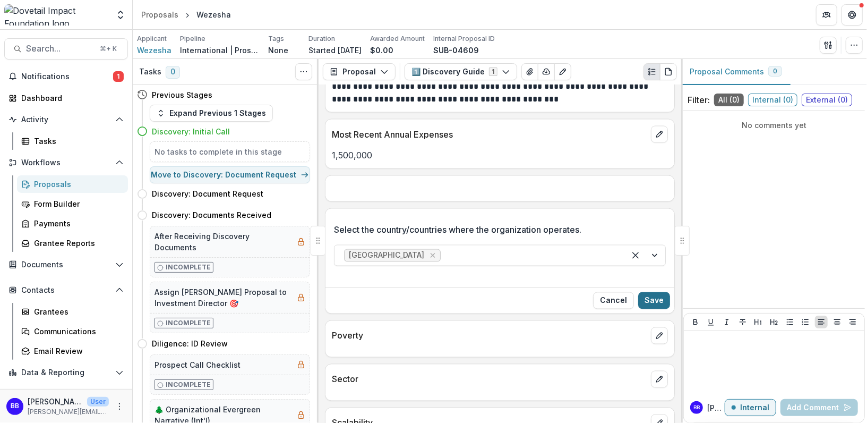
click at [654, 293] on button "Save" at bounding box center [654, 300] width 32 height 17
click at [659, 333] on icon "edit" at bounding box center [659, 336] width 6 height 6
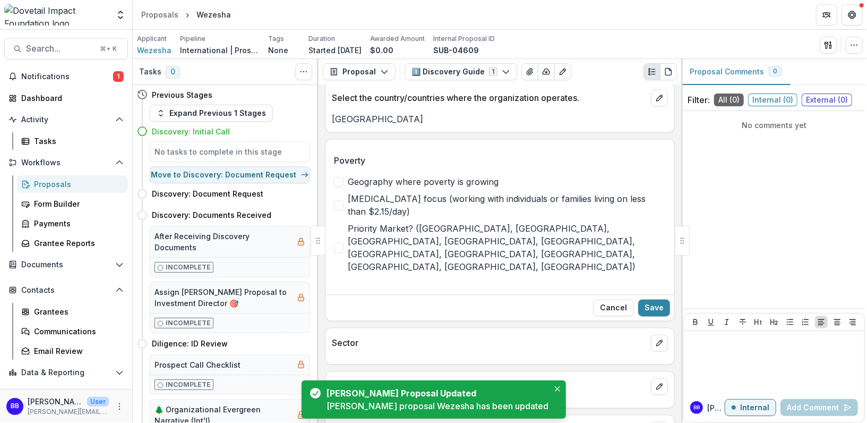
scroll to position [1376, 0]
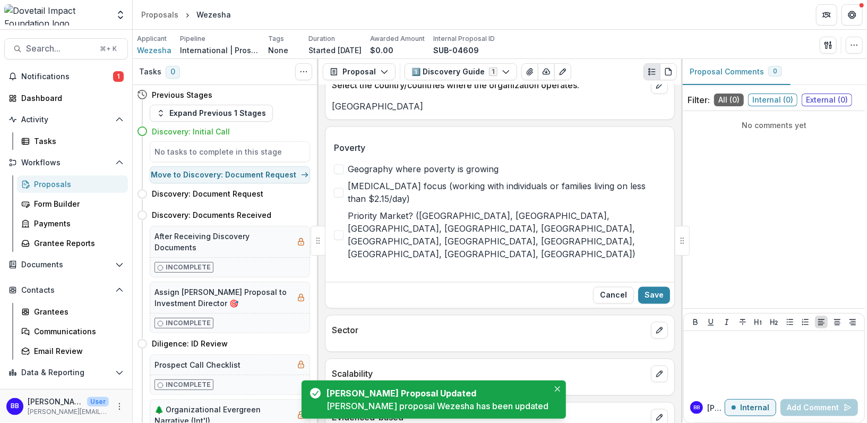
click at [425, 181] on span "[MEDICAL_DATA] focus (working with individuals or families living on less than …" at bounding box center [507, 192] width 318 height 25
click at [423, 210] on span "Priority Market? ([GEOGRAPHIC_DATA], [GEOGRAPHIC_DATA], [GEOGRAPHIC_DATA], [GEO…" at bounding box center [507, 235] width 318 height 51
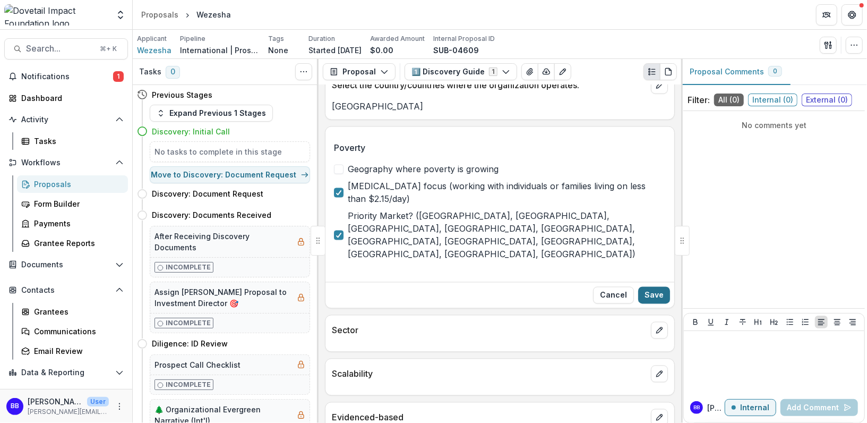
click at [661, 287] on button "Save" at bounding box center [654, 295] width 32 height 17
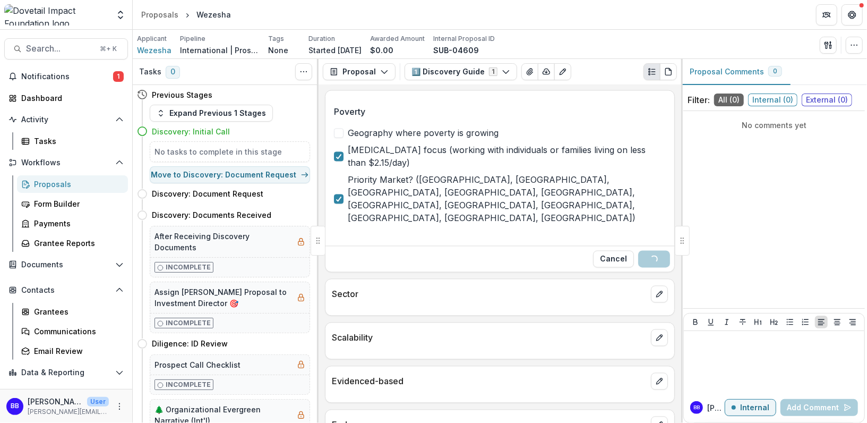
scroll to position [1405, 0]
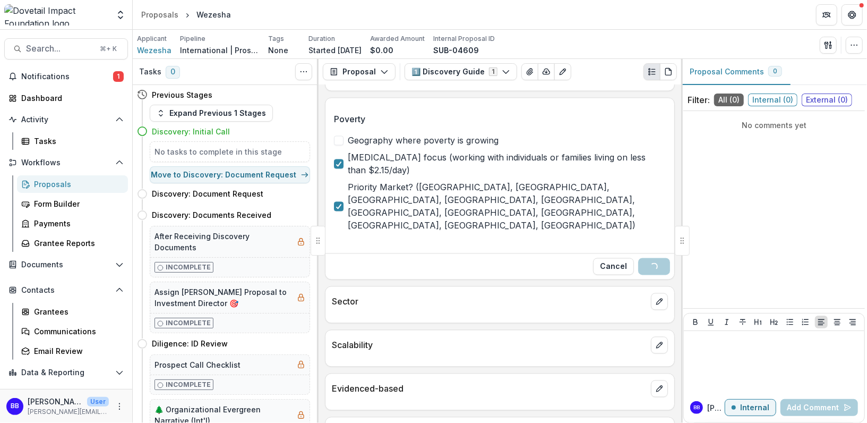
click at [658, 255] on div "**********" at bounding box center [500, 254] width 363 height 338
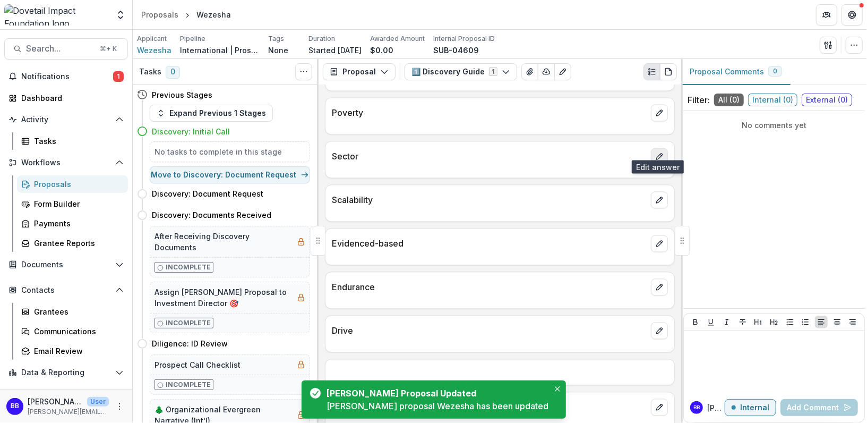
click at [658, 152] on button "edit" at bounding box center [659, 156] width 17 height 17
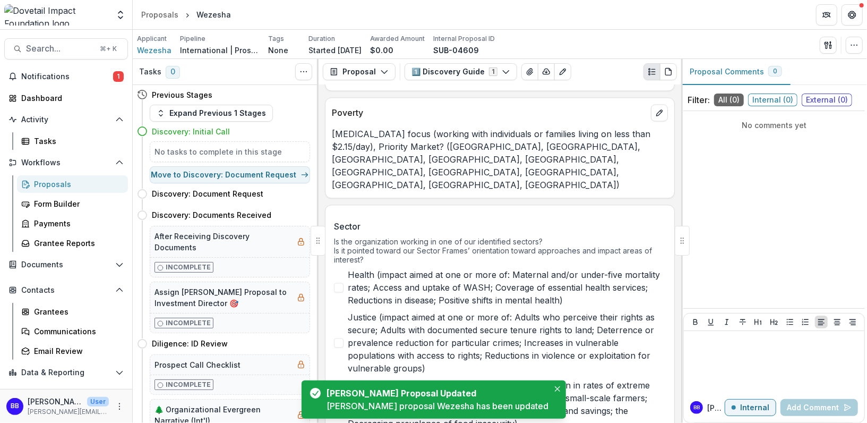
scroll to position [1443, 0]
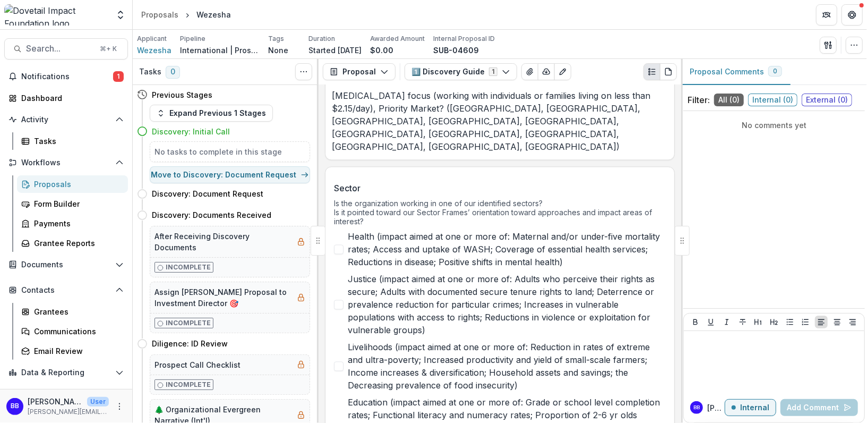
click at [356, 230] on span "Health (impact aimed at one or more of: Maternal and/or under-five mortality ra…" at bounding box center [507, 249] width 318 height 38
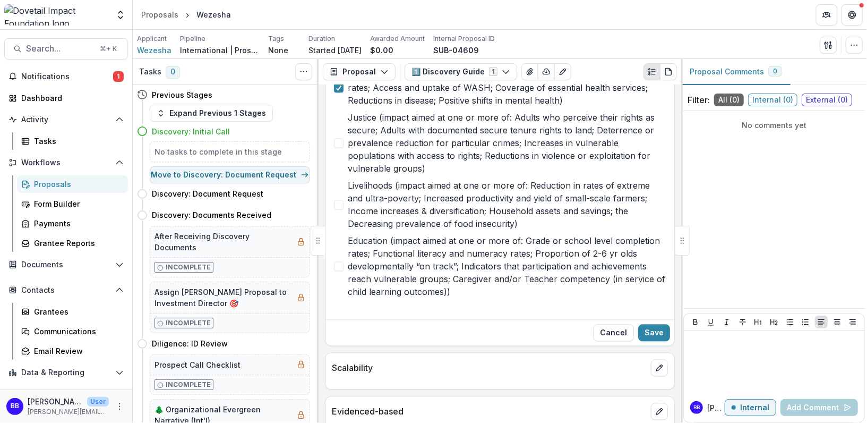
scroll to position [1610, 0]
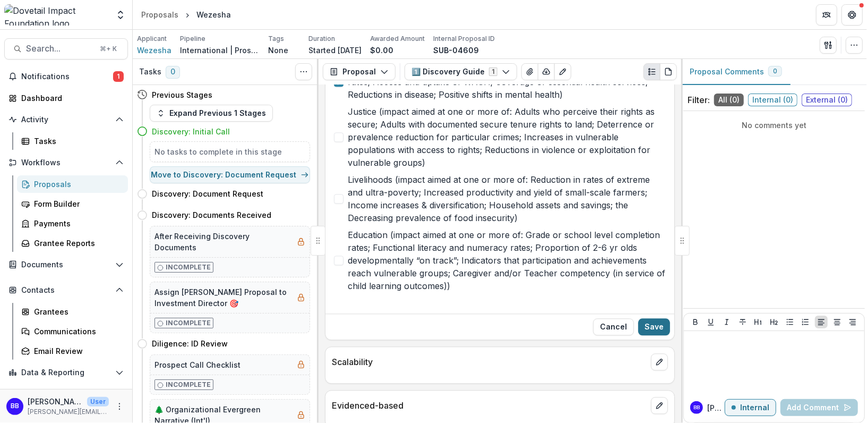
click at [652, 318] on button "Save" at bounding box center [654, 326] width 32 height 17
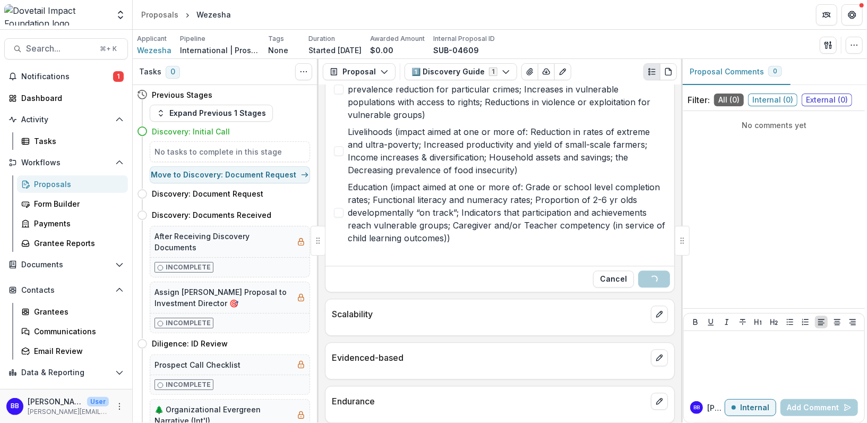
scroll to position [1443, 0]
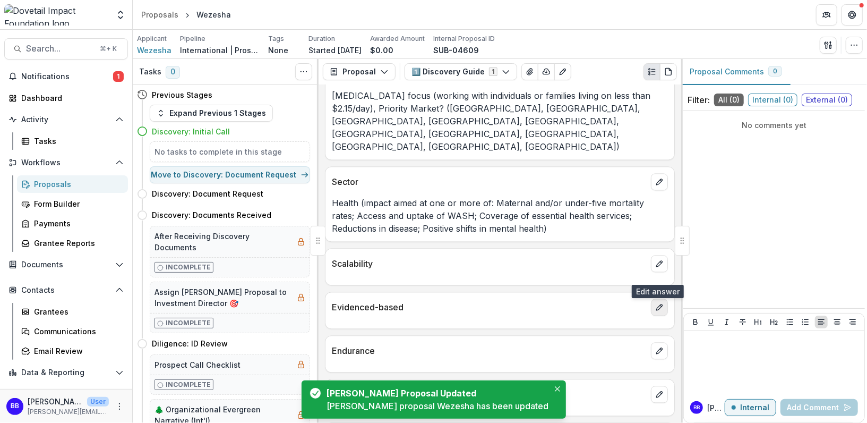
click at [656, 303] on icon "edit" at bounding box center [659, 307] width 8 height 8
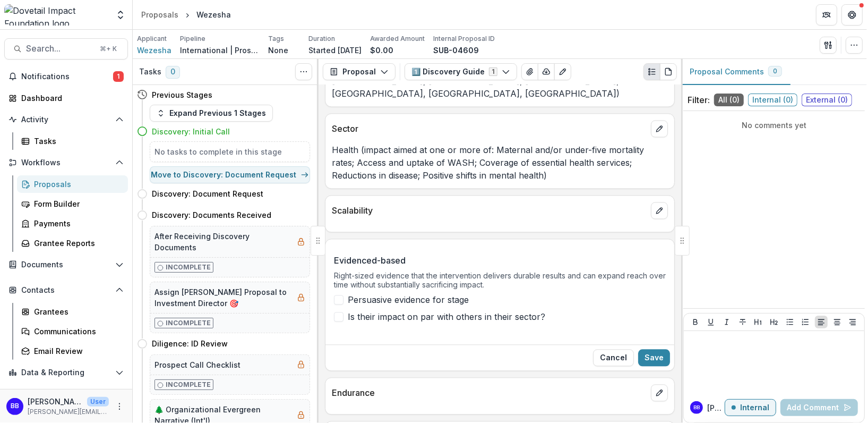
scroll to position [1497, 0]
click at [447, 292] on span "Persuasive evidence for stage" at bounding box center [408, 298] width 121 height 13
click at [660, 348] on button "Save" at bounding box center [654, 356] width 32 height 17
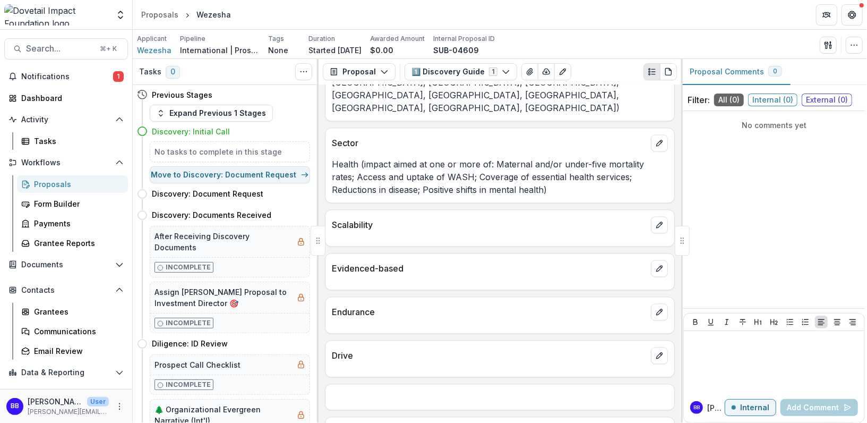
scroll to position [1494, 0]
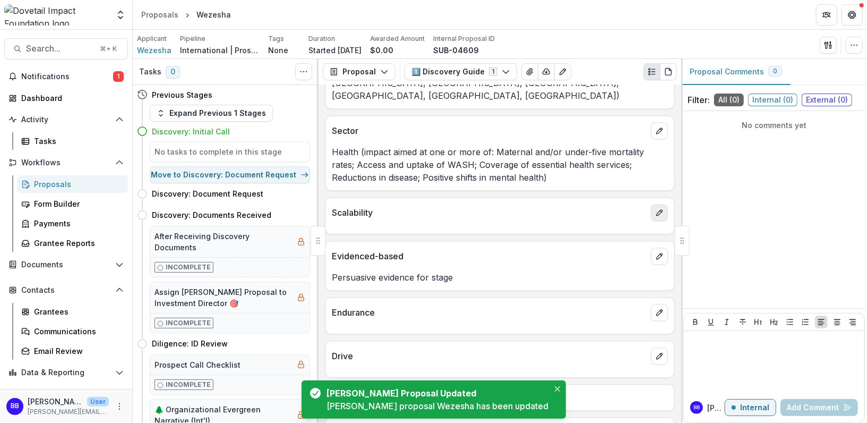
click at [656, 208] on icon "edit" at bounding box center [659, 212] width 8 height 8
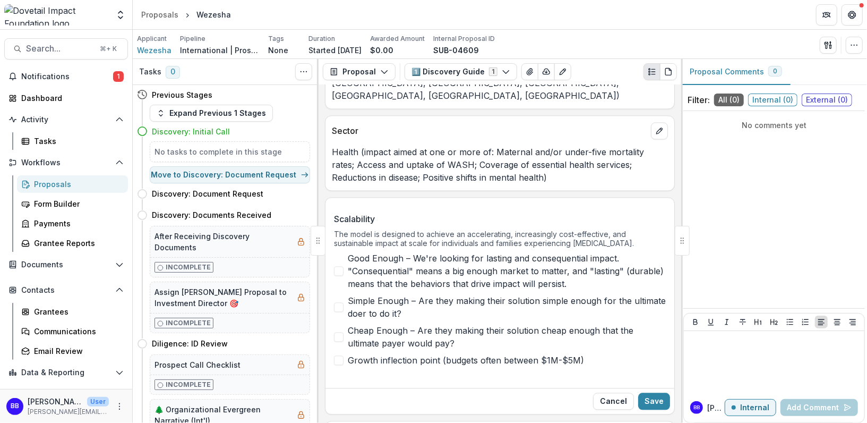
click at [436, 354] on span "Growth inflection point (budgets often between $1M-$5M)" at bounding box center [466, 360] width 236 height 13
click at [455, 252] on span "Good Enough – We're looking for lasting and consequential impact. "Consequentia…" at bounding box center [507, 271] width 318 height 38
click at [397, 252] on span "Good Enough – We're looking for lasting and consequential impact. "Consequentia…" at bounding box center [507, 271] width 318 height 38
click at [481, 294] on span "Simple Enough – Are they making their solution simple enough for the ultimate d…" at bounding box center [507, 306] width 318 height 25
click at [656, 392] on button "Save" at bounding box center [654, 400] width 32 height 17
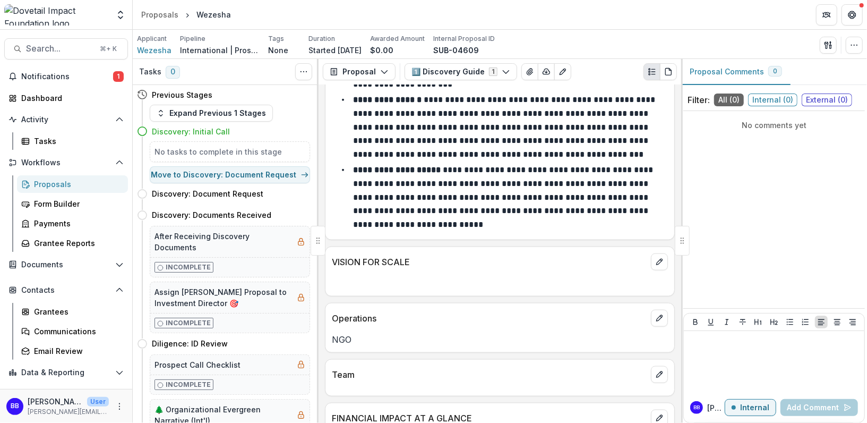
scroll to position [845, 0]
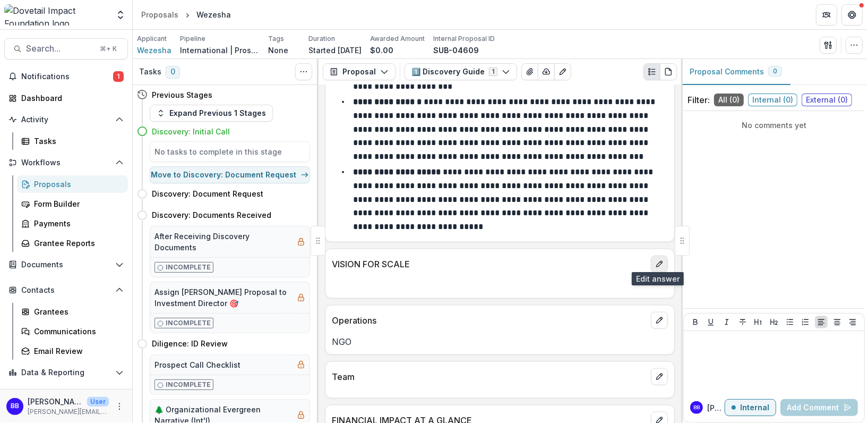
click at [657, 255] on button "edit" at bounding box center [659, 263] width 17 height 17
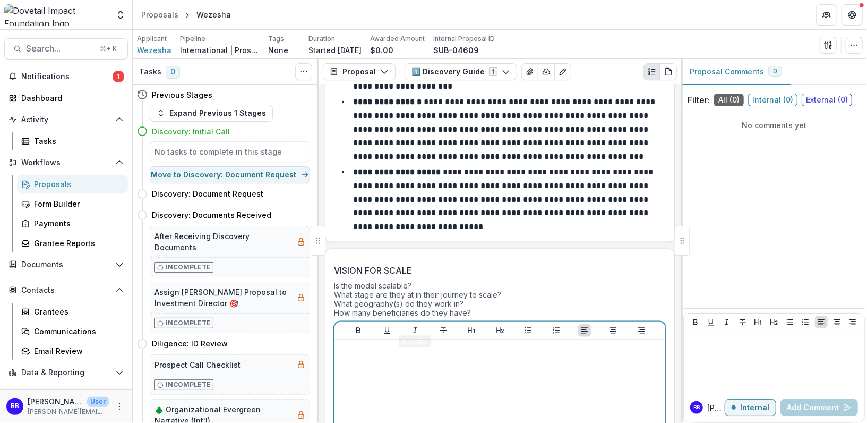
click at [375, 358] on div at bounding box center [500, 422] width 322 height 159
paste div
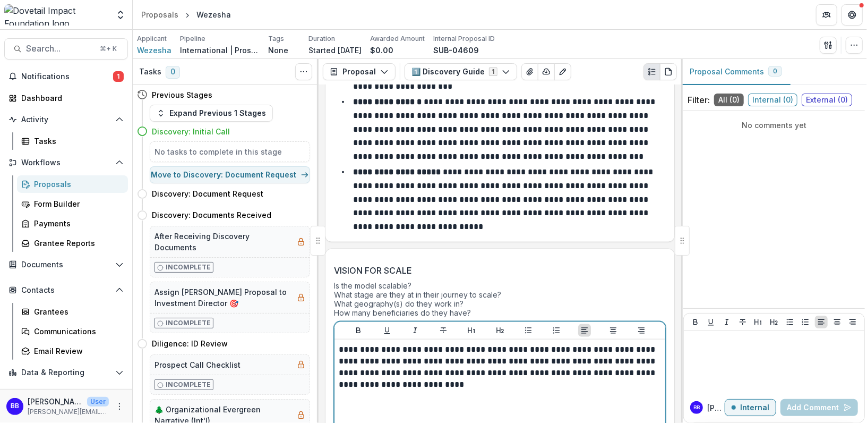
click at [341, 344] on p "**********" at bounding box center [499, 366] width 321 height 47
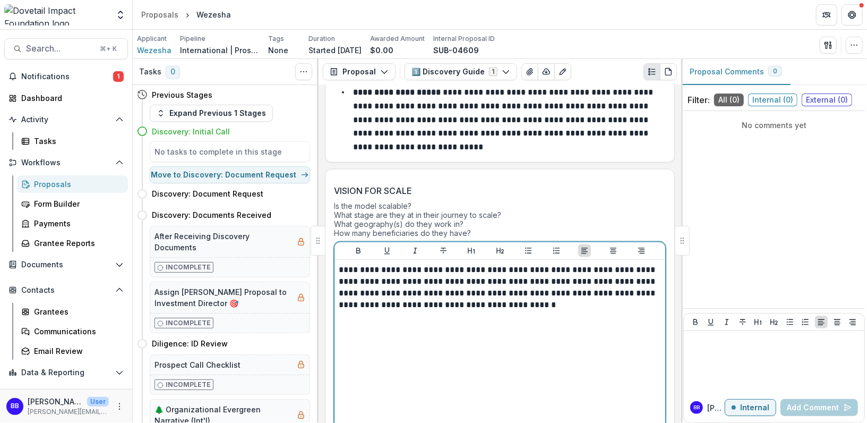
scroll to position [931, 0]
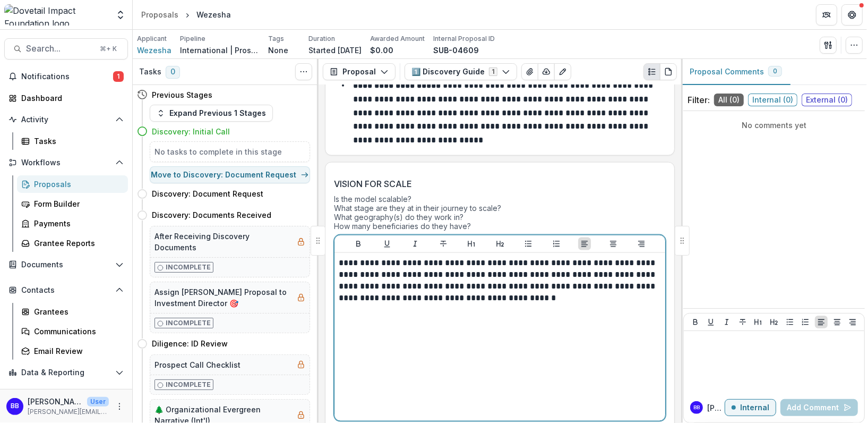
click at [568, 342] on div "**********" at bounding box center [500, 336] width 322 height 159
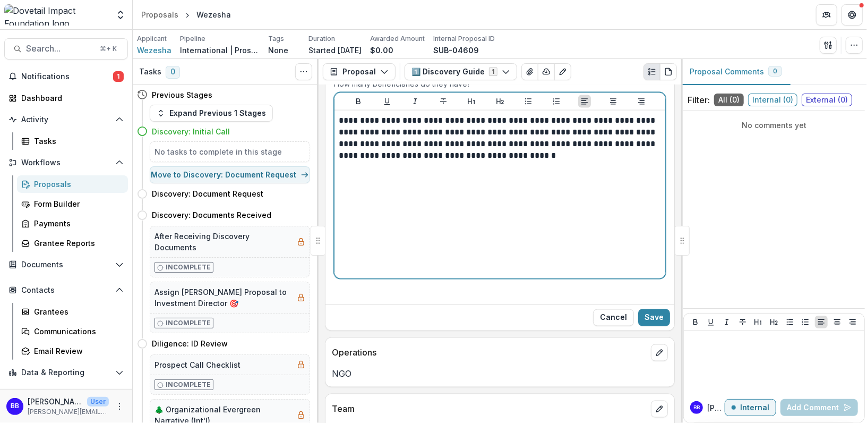
scroll to position [1116, 0]
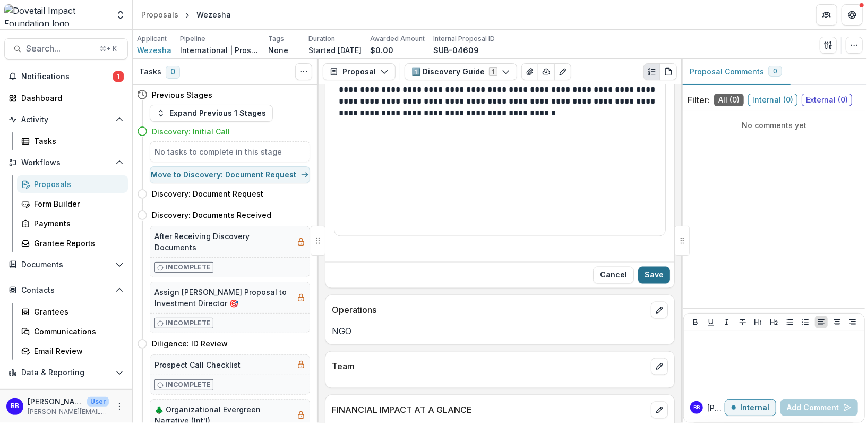
click at [651, 267] on button "Save" at bounding box center [654, 275] width 32 height 17
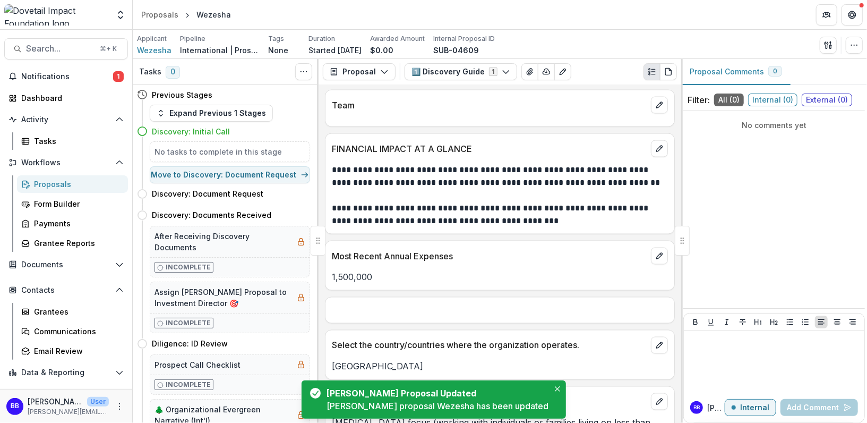
scroll to position [1154, 0]
